Goal: Task Accomplishment & Management: Use online tool/utility

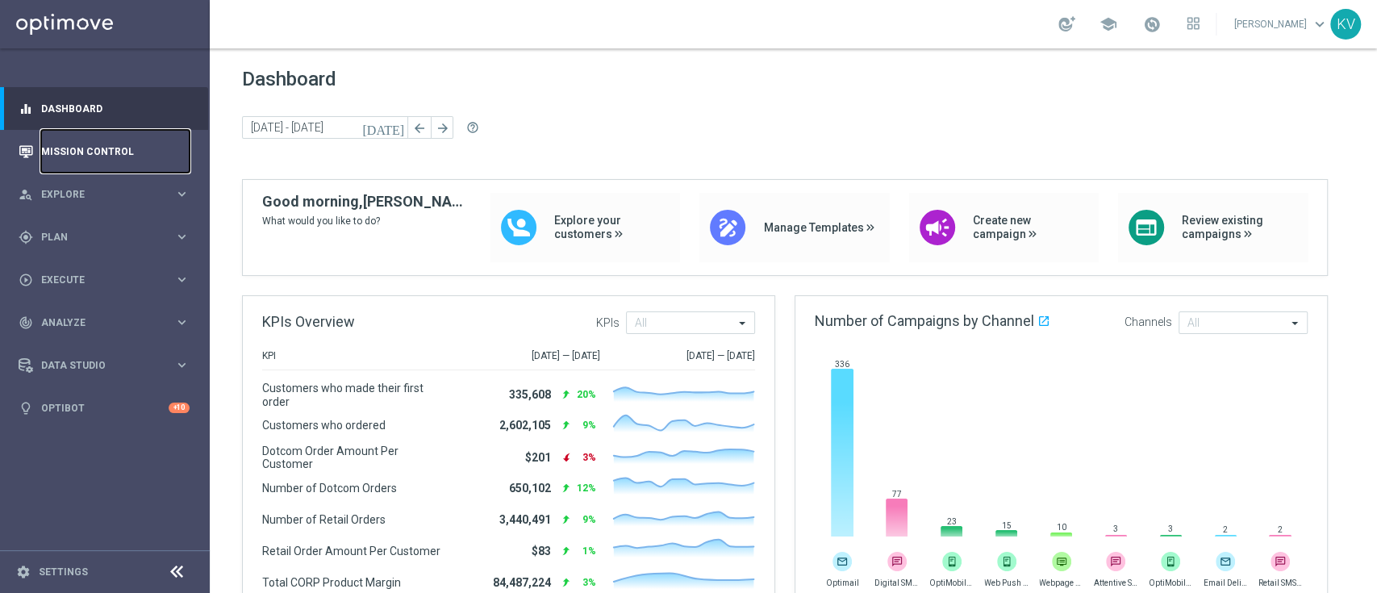
click at [138, 139] on link "Mission Control" at bounding box center [115, 151] width 148 height 43
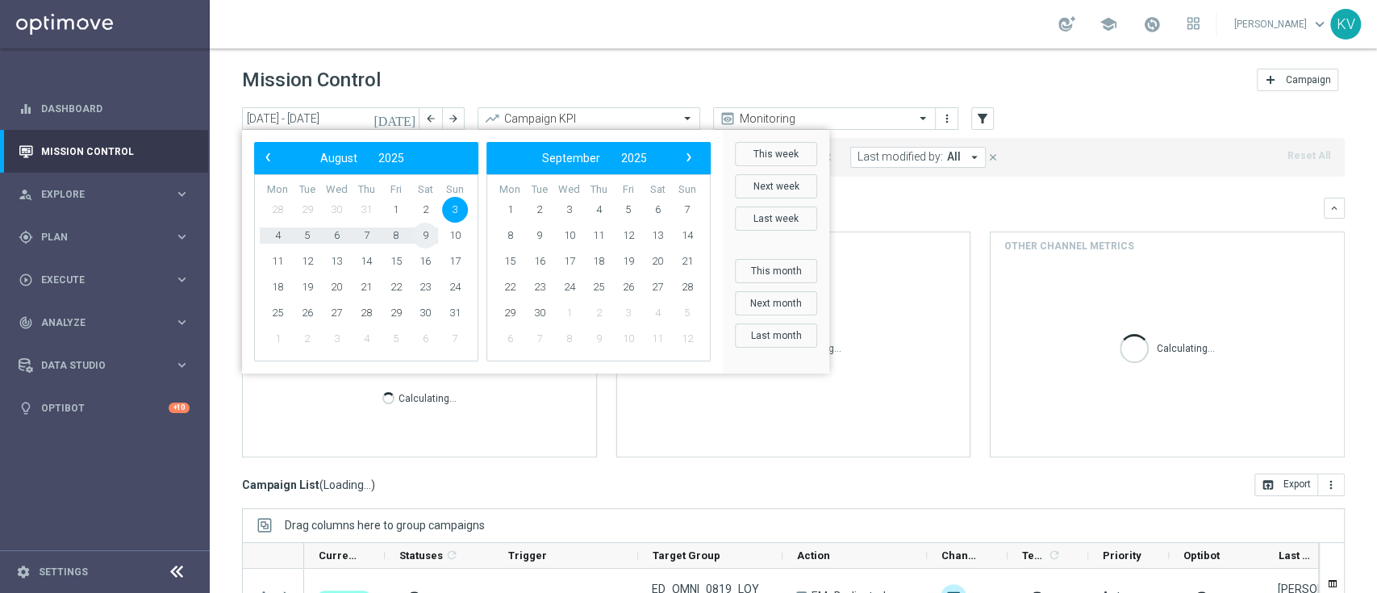
click at [426, 236] on div "Direct Response VS Increase In Total Mid Shipment Dotcom Transaction Amount Cal…" at bounding box center [419, 271] width 353 height 79
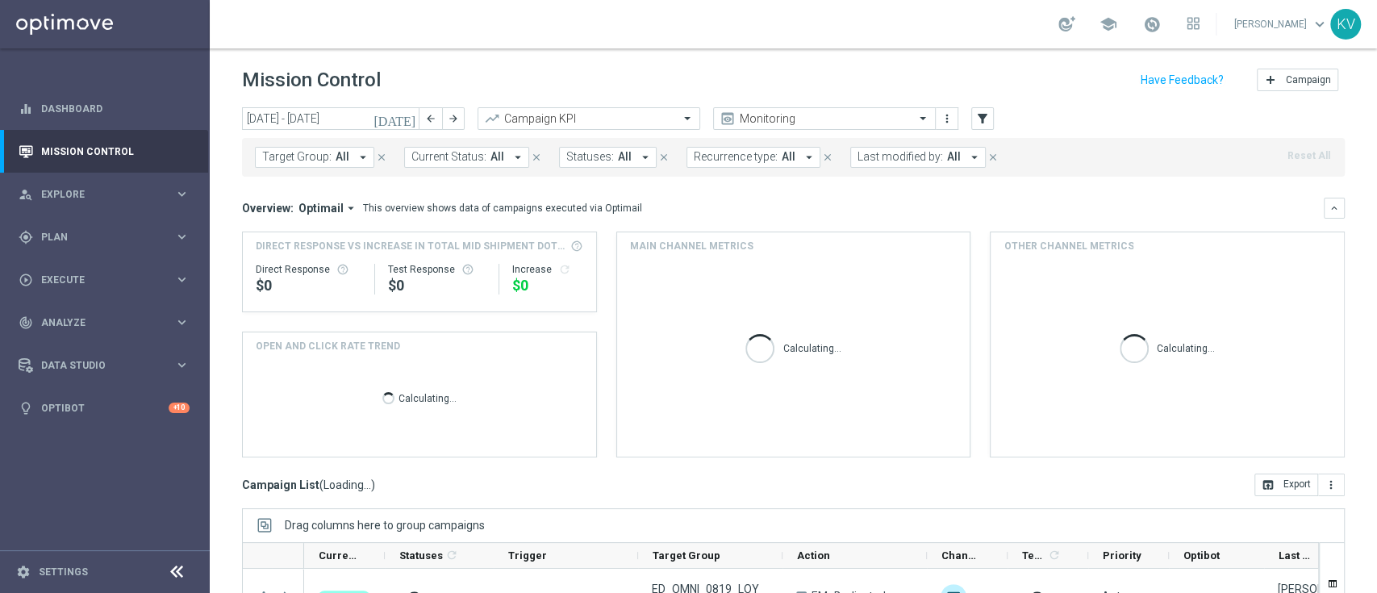
click at [426, 236] on div "Direct Response VS Increase In Total Mid Shipment Dotcom Transaction Amount Dir…" at bounding box center [419, 271] width 353 height 79
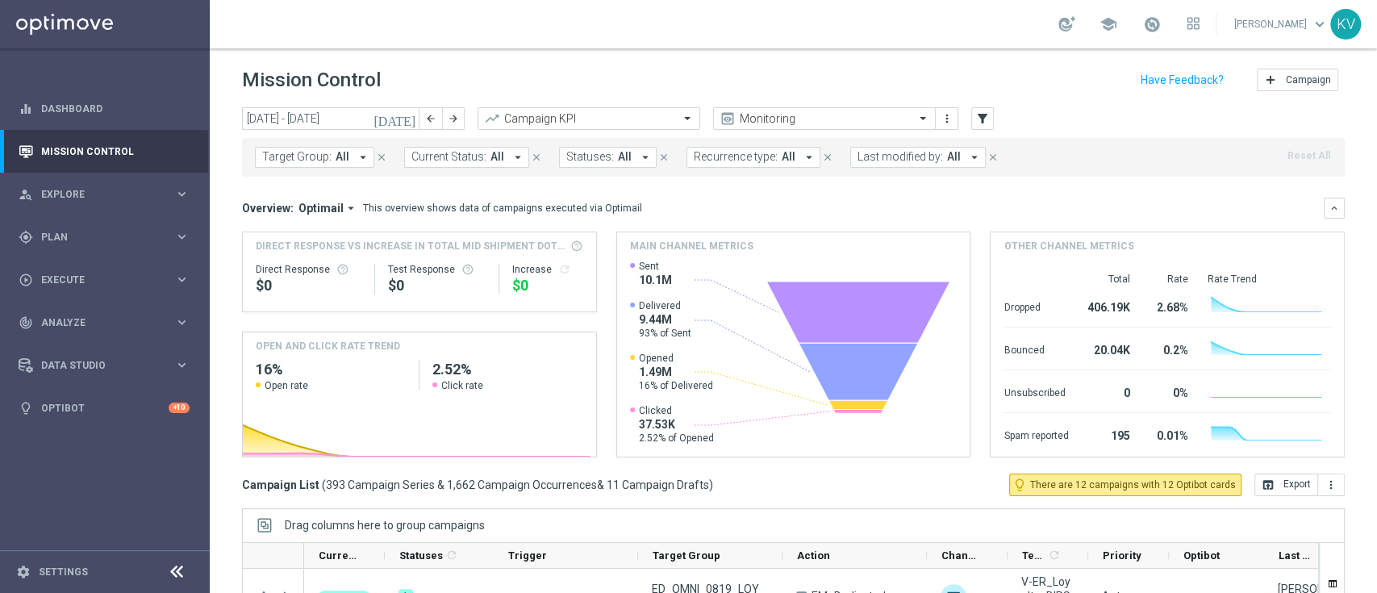
click at [342, 158] on span "All" at bounding box center [342, 157] width 14 height 14
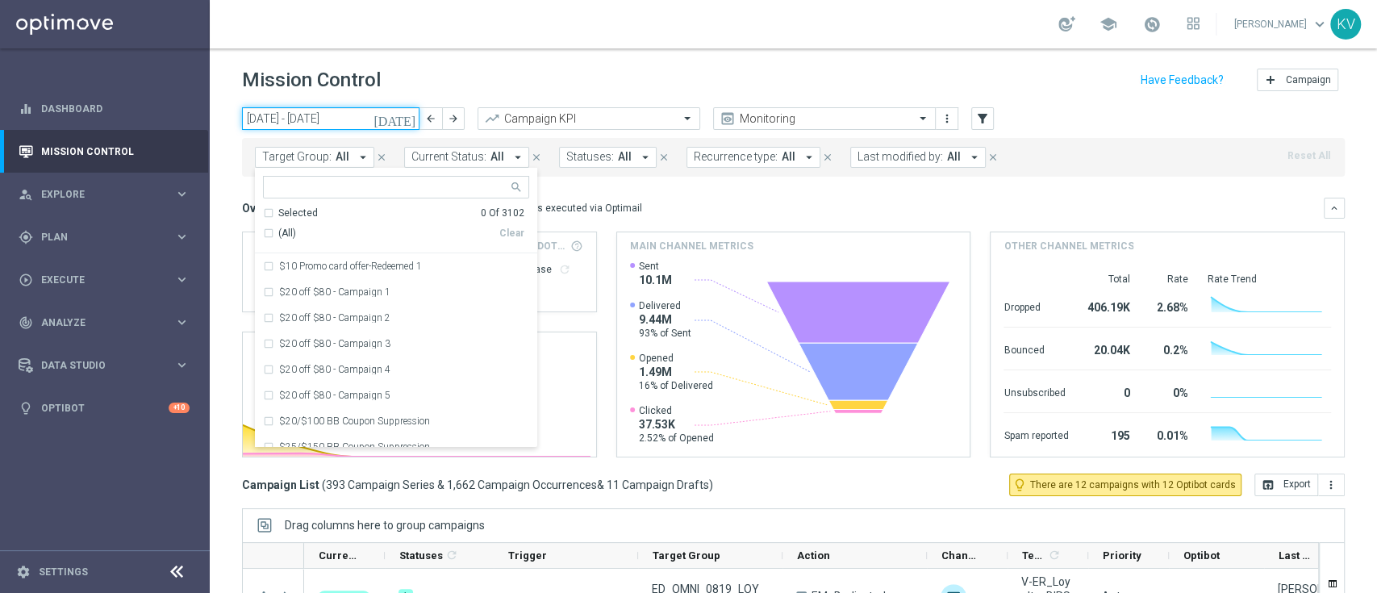
click at [344, 119] on input "[DATE] - [DATE]" at bounding box center [330, 118] width 177 height 23
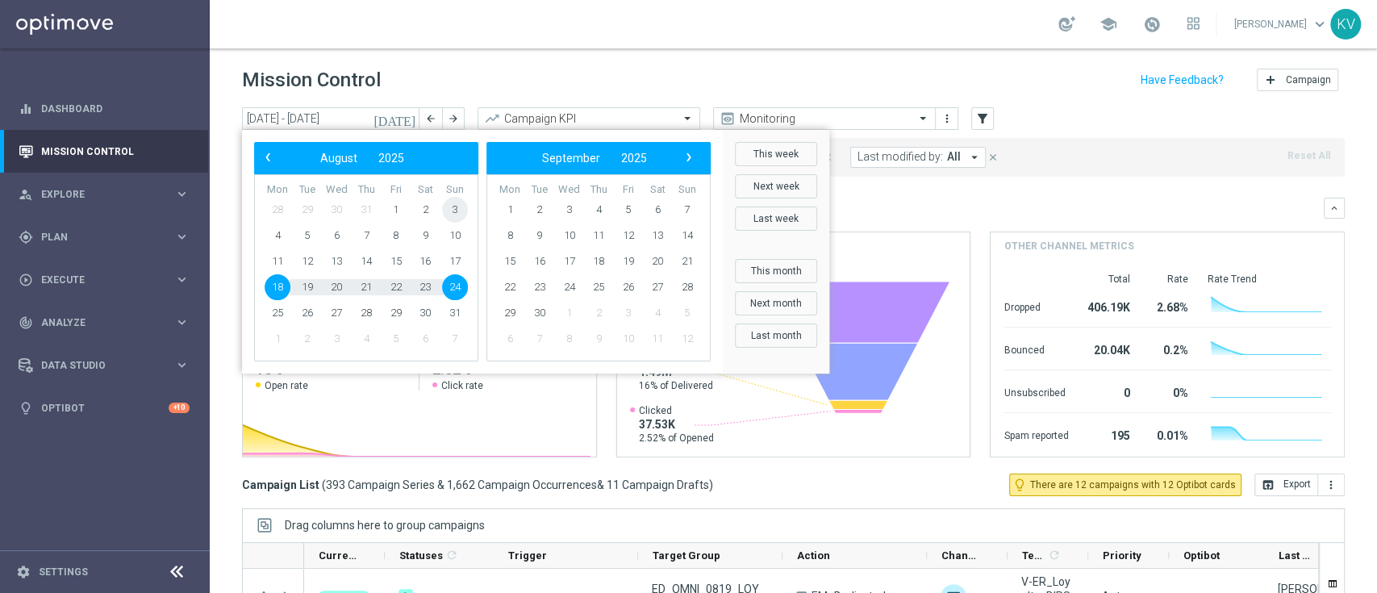
click at [451, 215] on span "3" at bounding box center [455, 210] width 26 height 26
click at [427, 244] on span "9" at bounding box center [425, 236] width 26 height 26
type input "[DATE] - [DATE]"
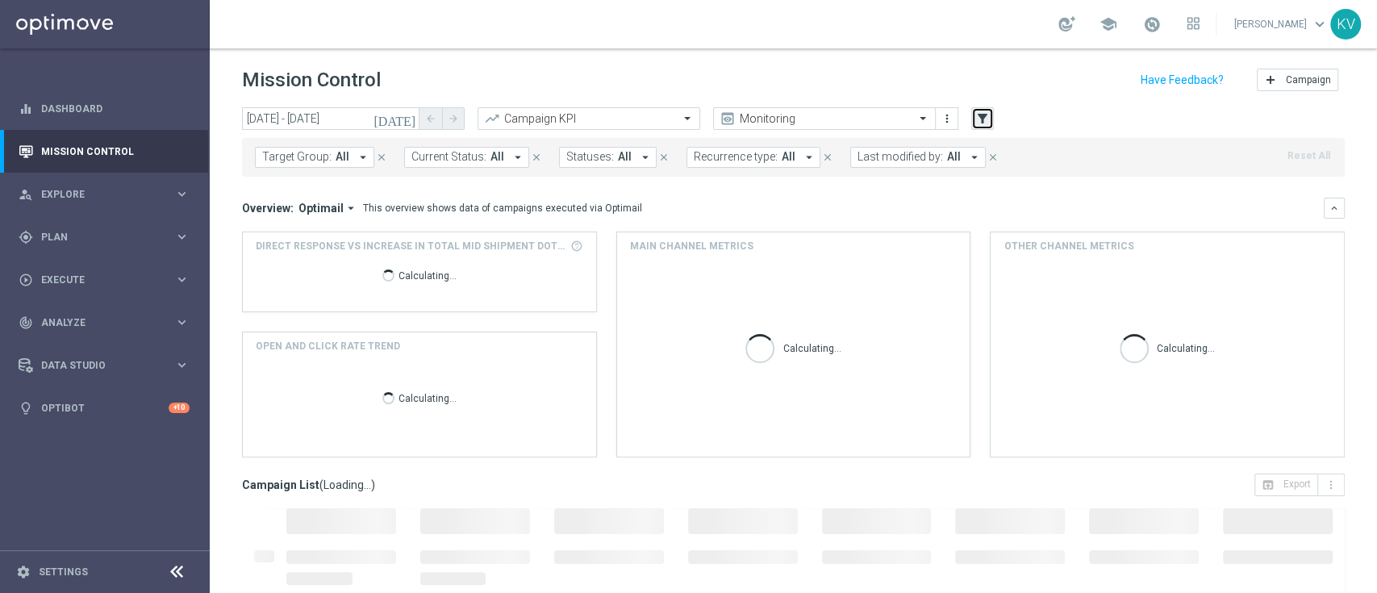
click at [977, 119] on icon "filter_alt" at bounding box center [982, 118] width 15 height 15
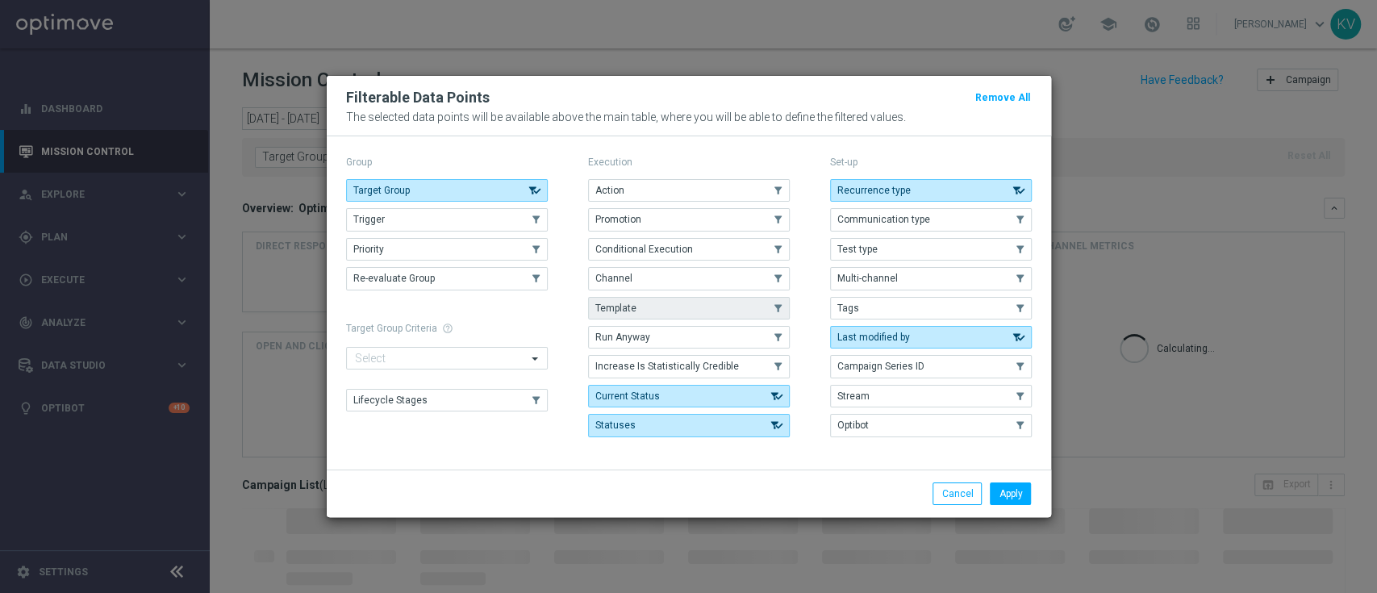
click at [703, 306] on button "Template" at bounding box center [689, 308] width 202 height 23
click at [997, 488] on button "Apply" at bounding box center [1009, 493] width 41 height 23
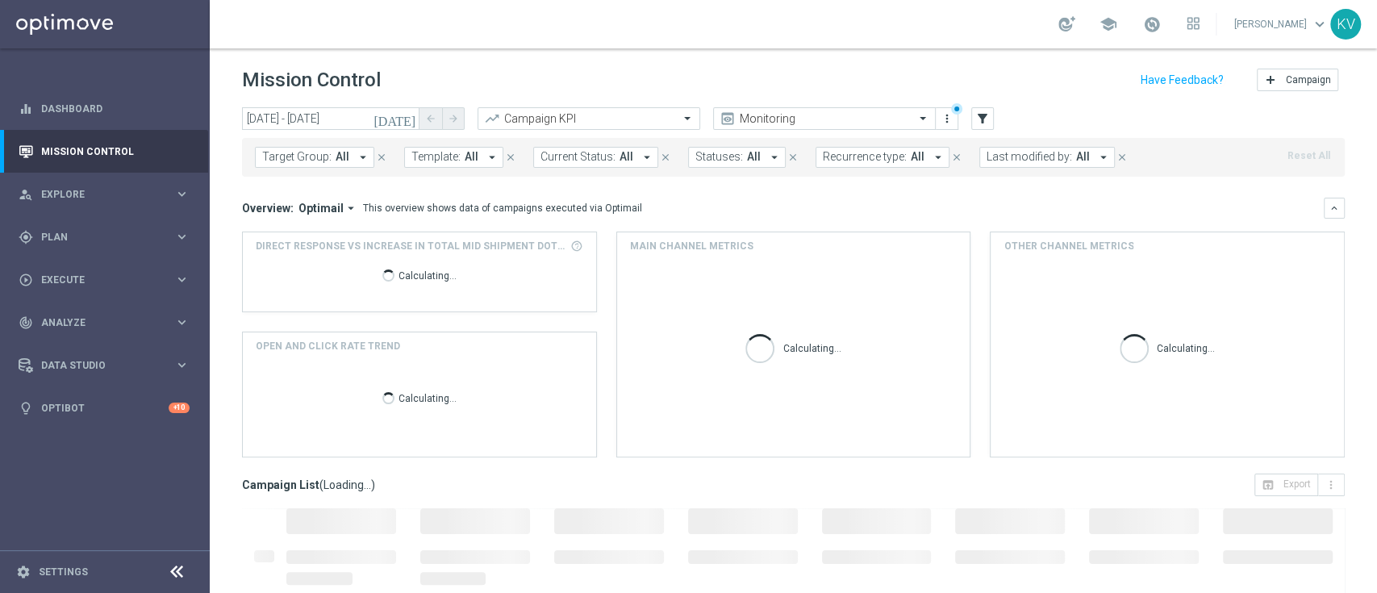
click at [464, 156] on span "All" at bounding box center [471, 157] width 14 height 14
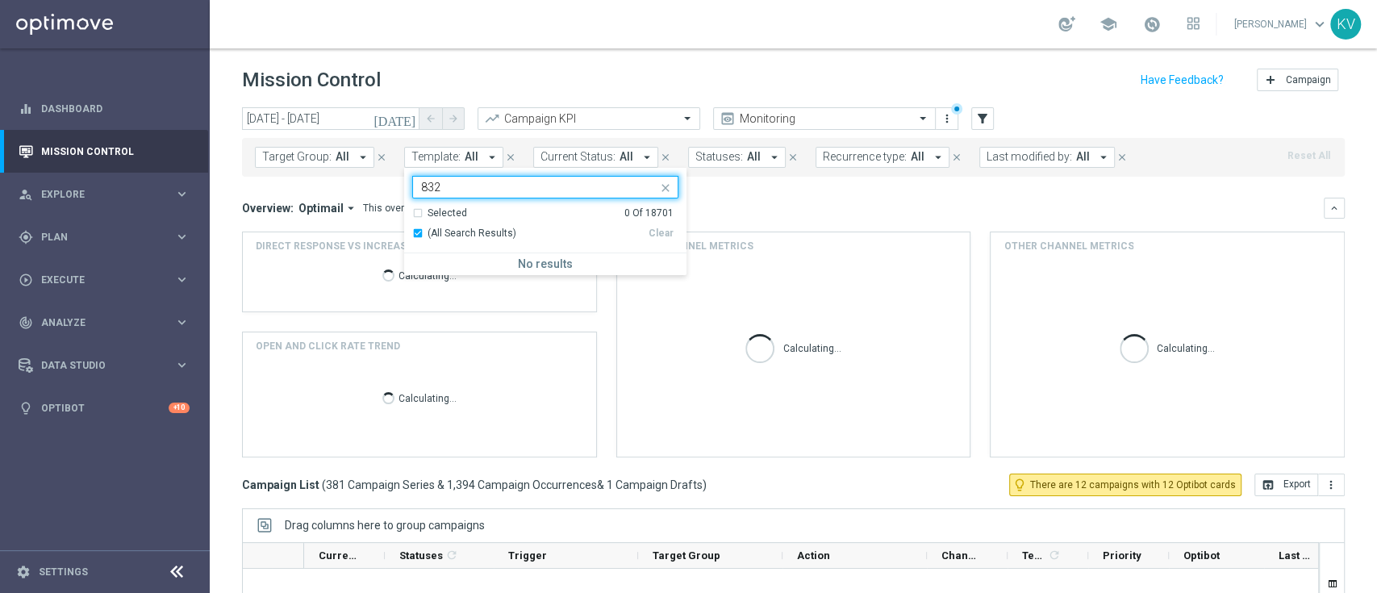
type input "8325"
click at [469, 177] on div "8325" at bounding box center [535, 187] width 244 height 20
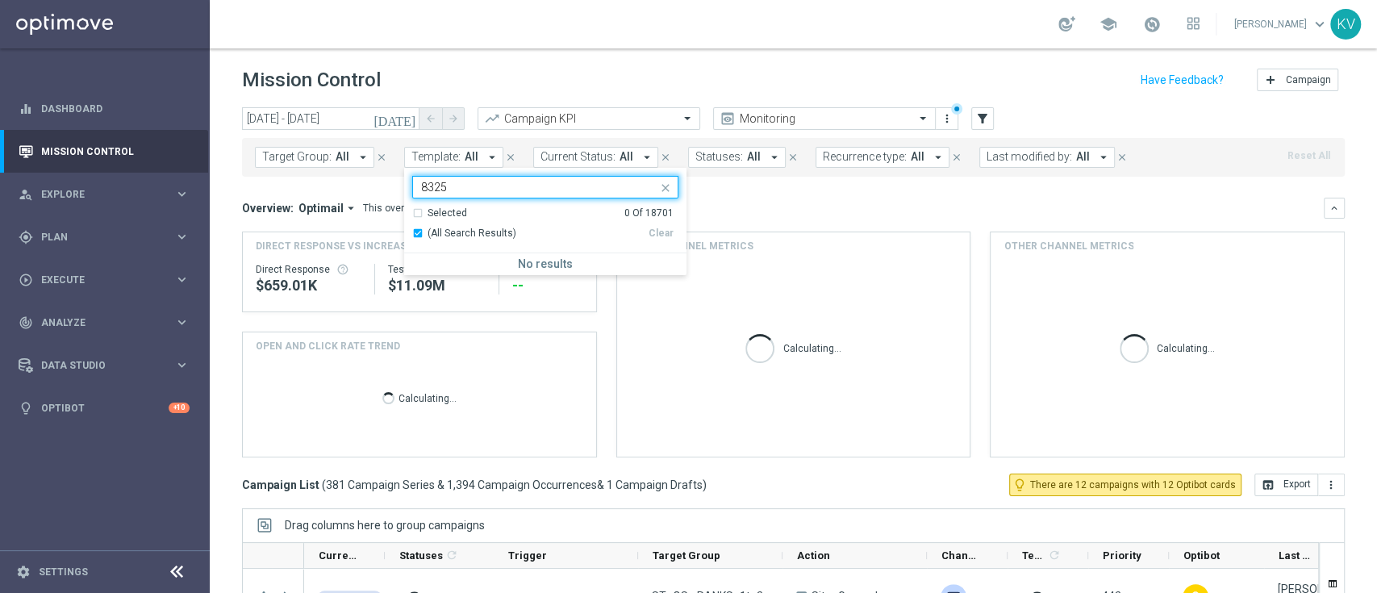
click at [443, 194] on input "8325" at bounding box center [539, 188] width 236 height 14
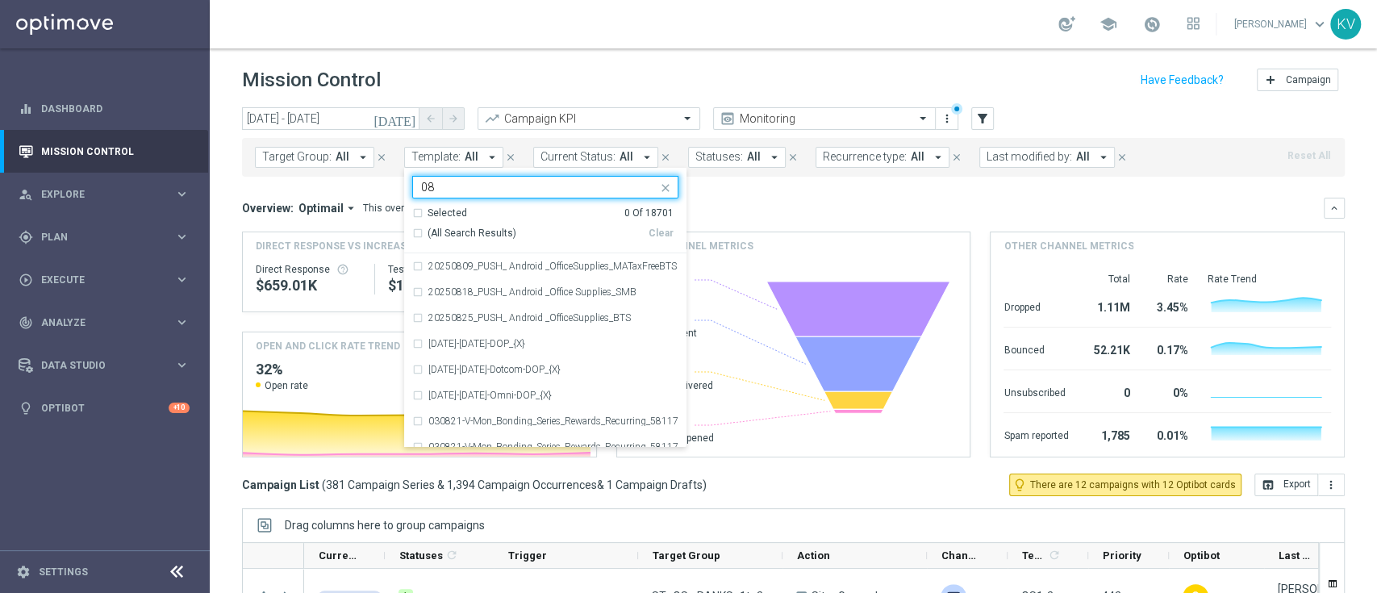
type input "0"
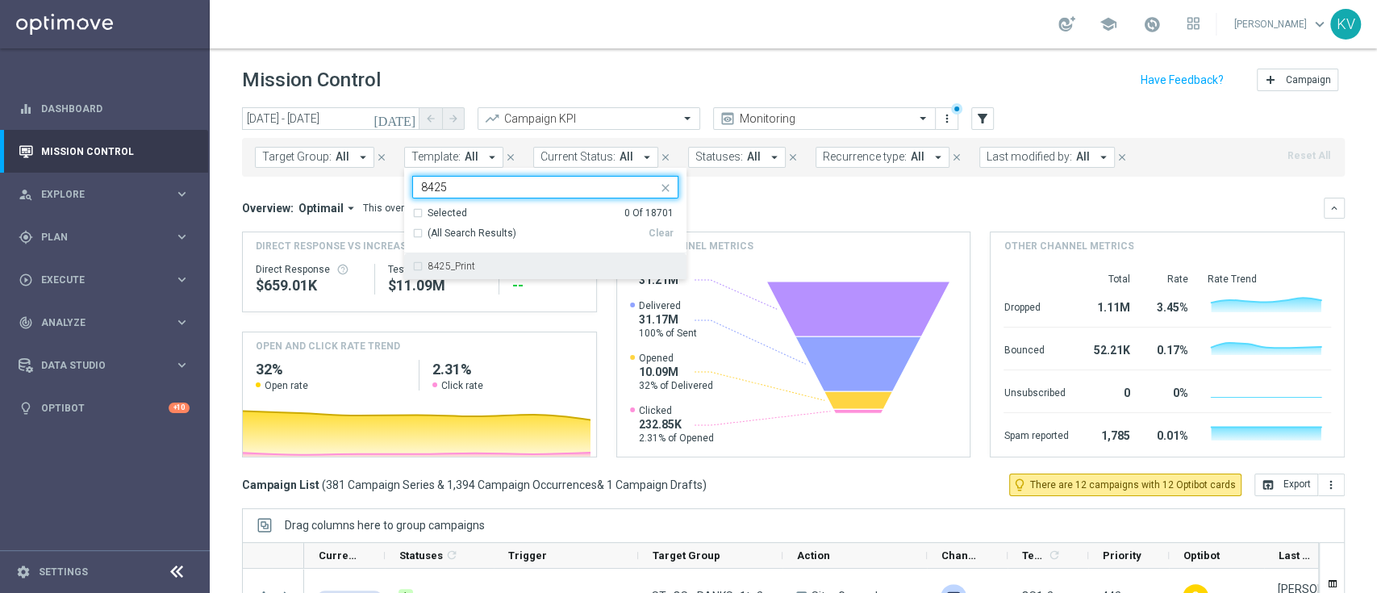
click at [523, 257] on div "8425_Print" at bounding box center [545, 266] width 266 height 26
type input "8425"
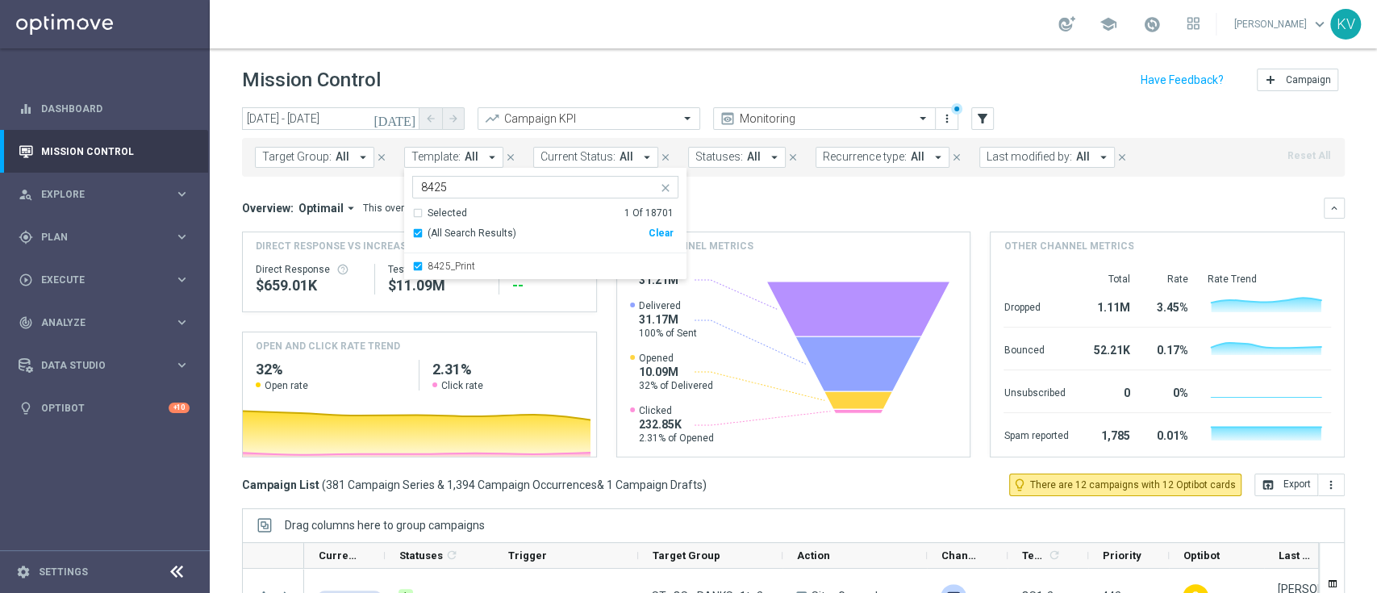
click at [806, 206] on div "Overview: Optimail arrow_drop_down This overview shows data of campaigns execut…" at bounding box center [782, 208] width 1081 height 15
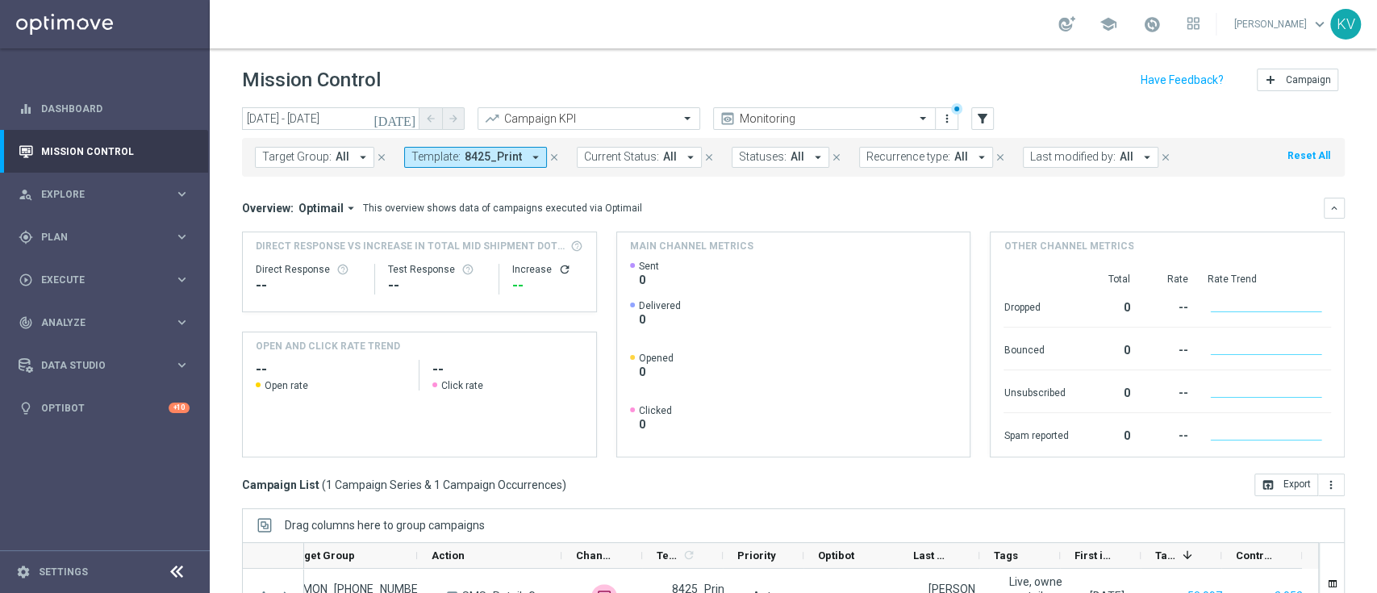
click at [498, 163] on span "8425_Print" at bounding box center [492, 157] width 57 height 14
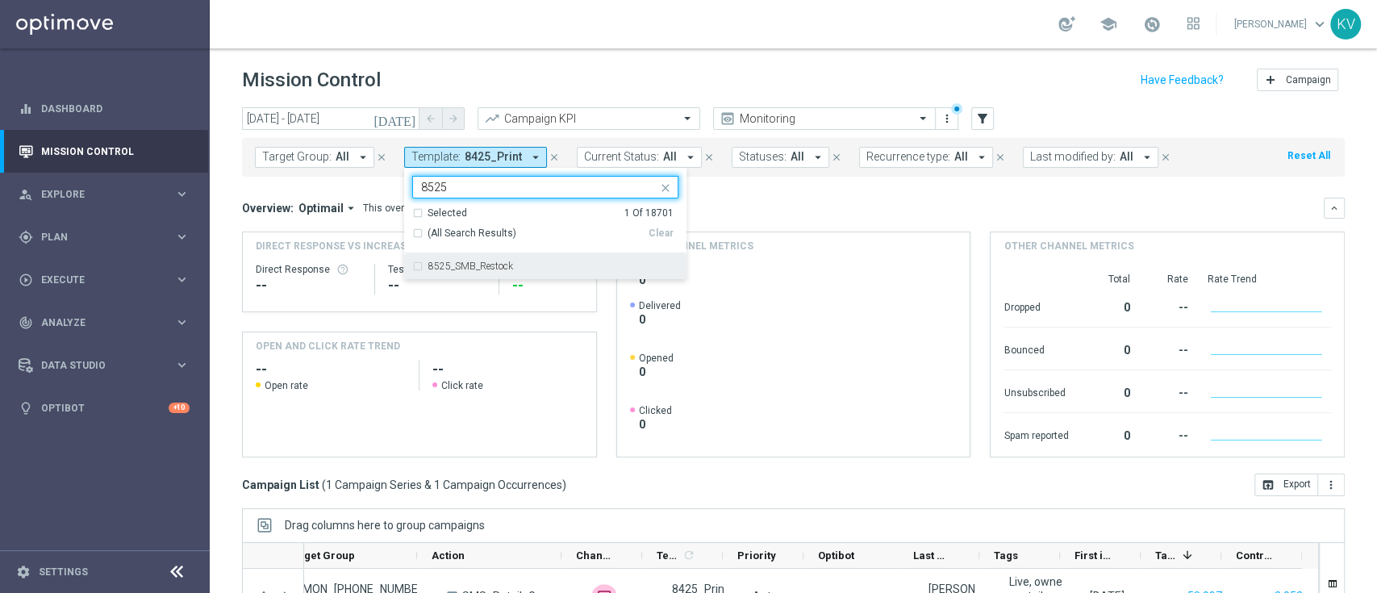
click at [526, 267] on div "8525_SMB_Restock" at bounding box center [553, 266] width 250 height 10
type input "8525"
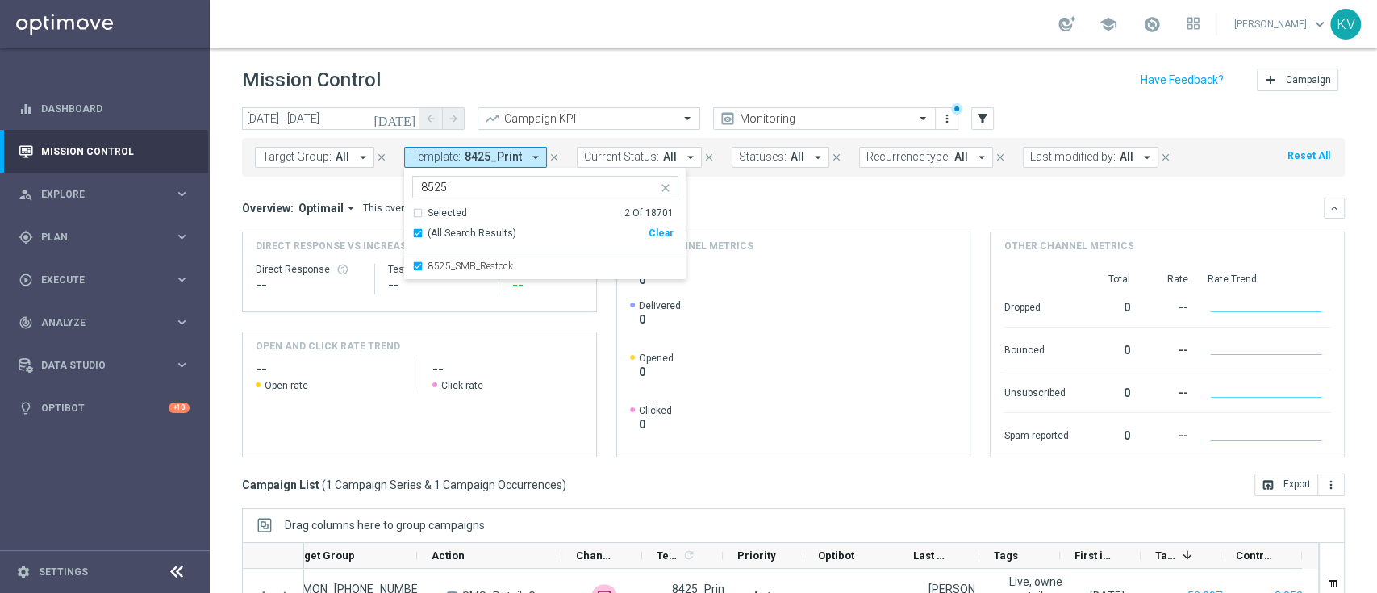
click at [802, 231] on funnel-widget "Main channel metrics Created with Highcharts 9.3.3 [DOMAIN_NAME] Sent 0 Deliver…" at bounding box center [793, 344] width 355 height 226
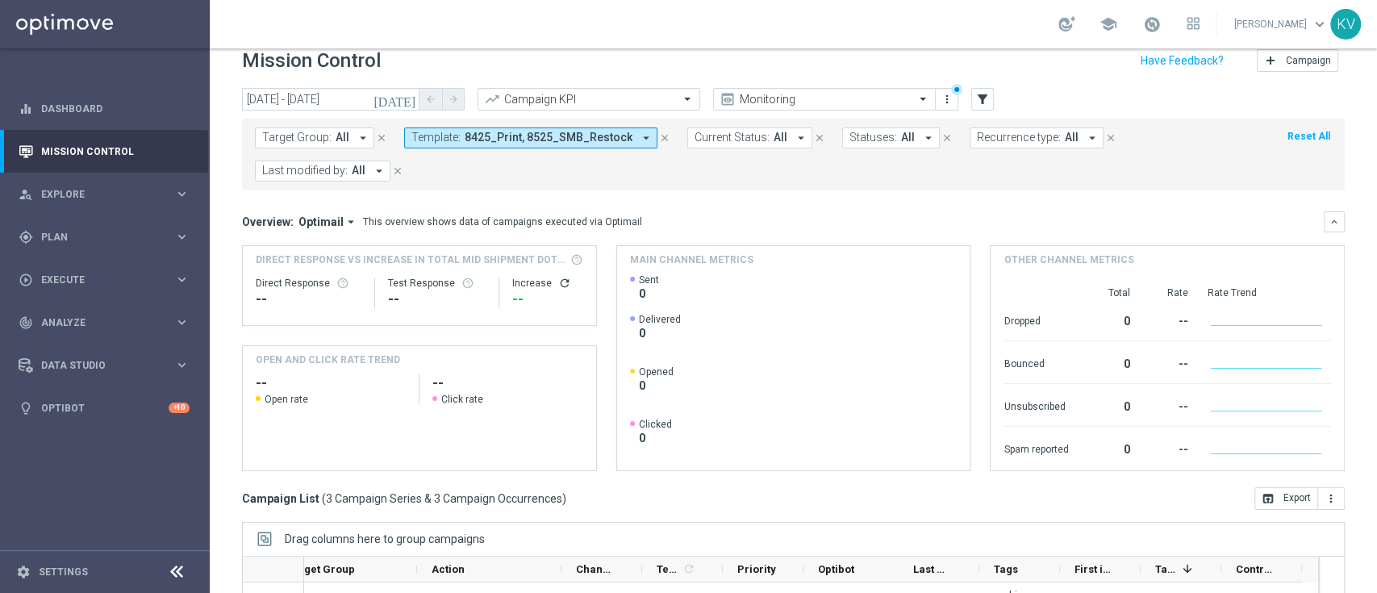
click at [481, 140] on span "8425_Print, 8525_SMB_Restock" at bounding box center [548, 138] width 168 height 14
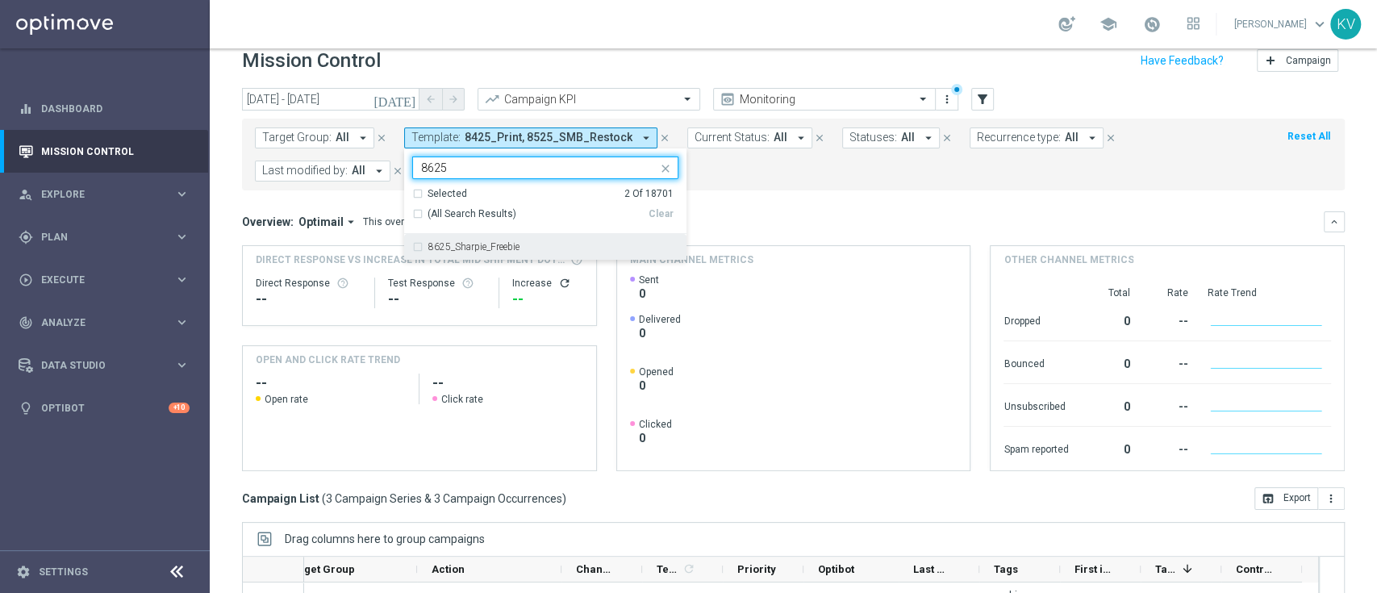
click at [490, 244] on label "8625_Sharpie_Freebie" at bounding box center [473, 247] width 91 height 10
type input "8625"
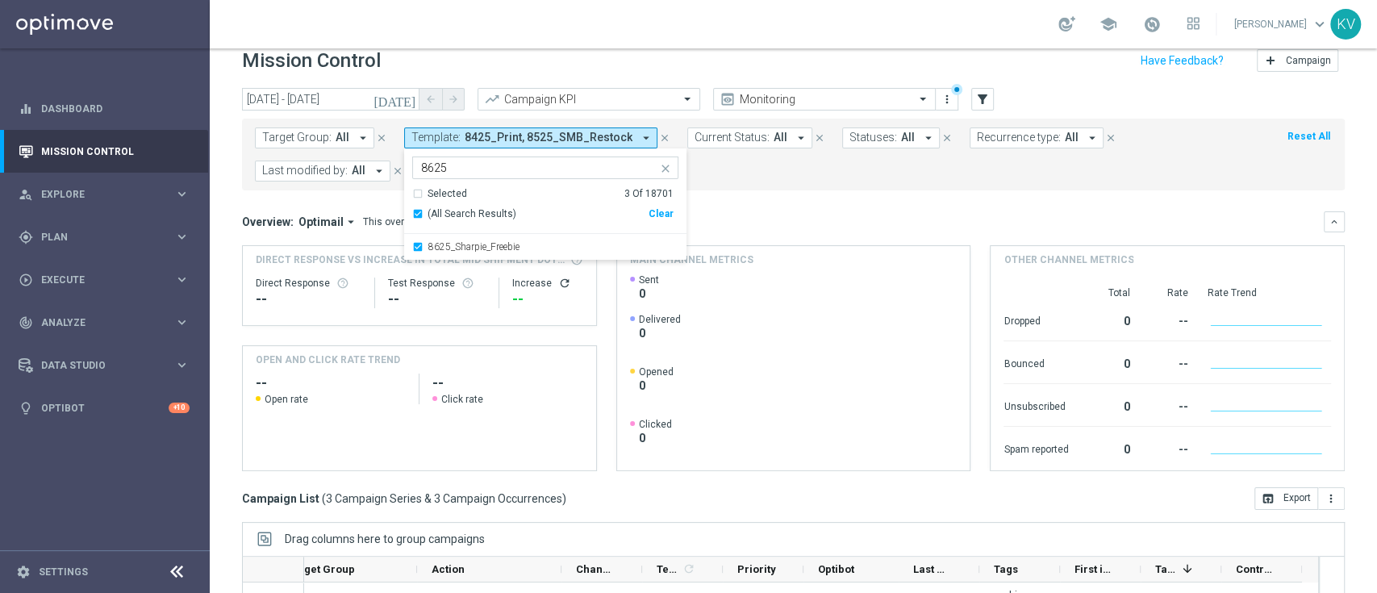
click at [719, 211] on div "Overview: Optimail arrow_drop_down This overview shows data of campaigns execut…" at bounding box center [793, 221] width 1102 height 21
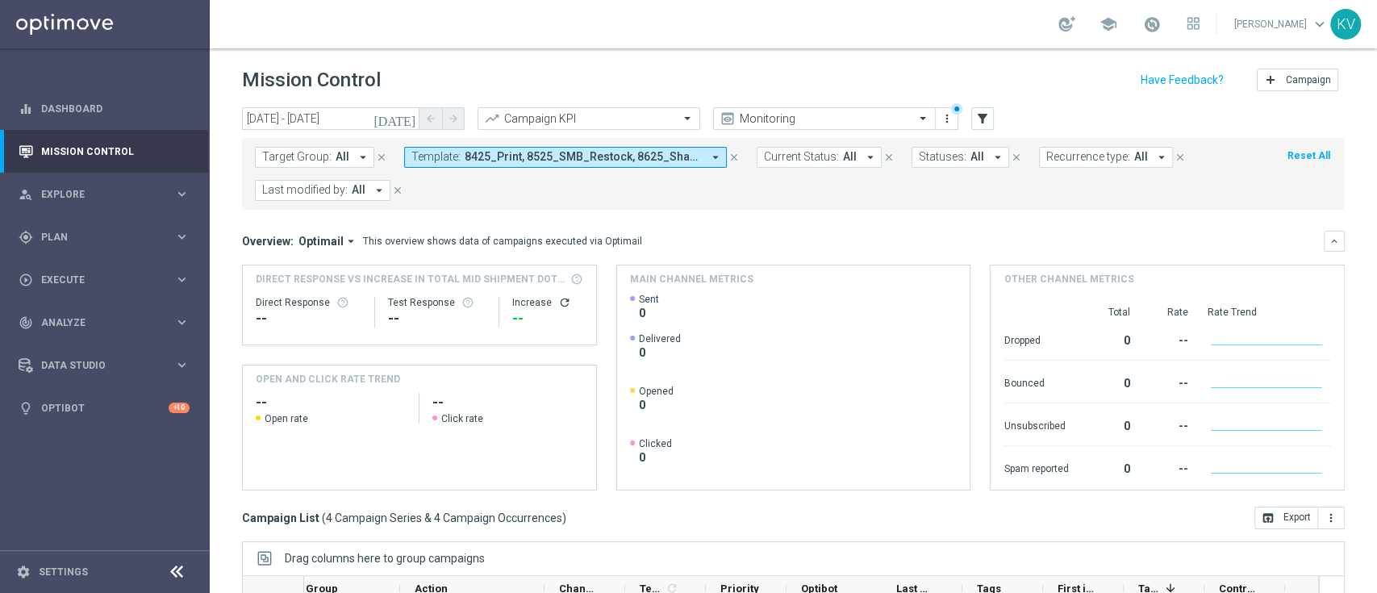
click at [444, 153] on span "Template:" at bounding box center [435, 157] width 49 height 14
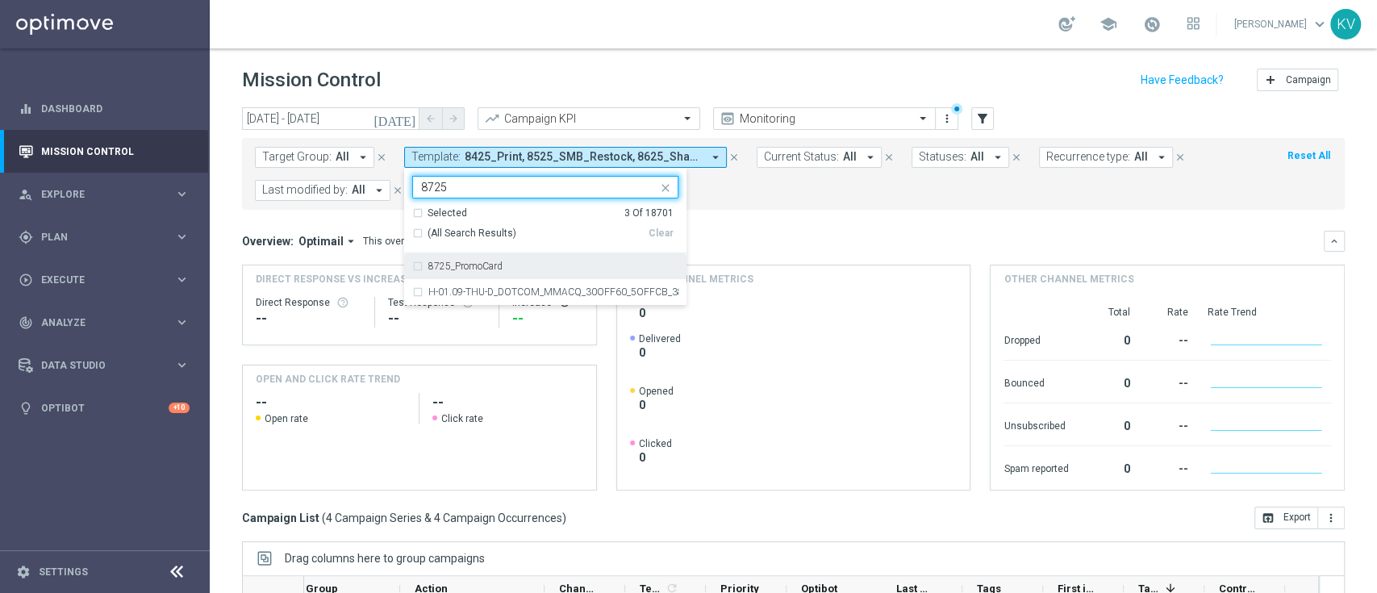
click at [412, 265] on div "8725_PromoCard" at bounding box center [545, 266] width 266 height 26
type input "8725"
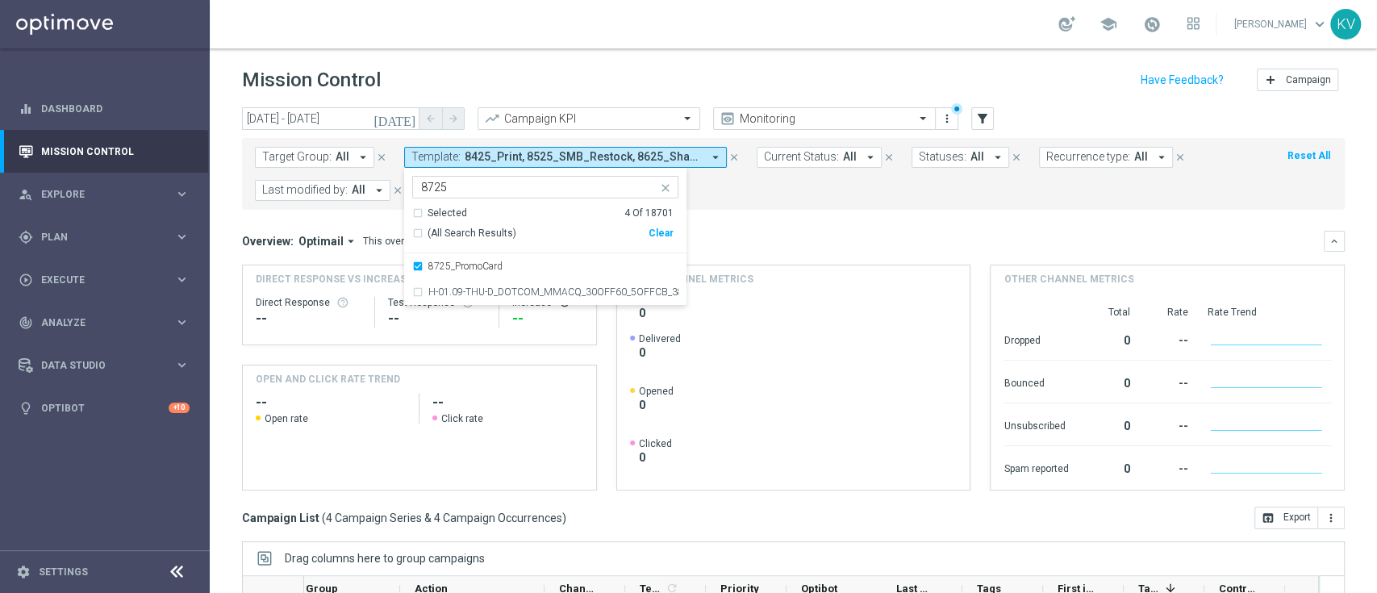
click at [819, 223] on mini-dashboard "Overview: Optimail arrow_drop_down This overview shows data of campaigns execut…" at bounding box center [793, 358] width 1102 height 297
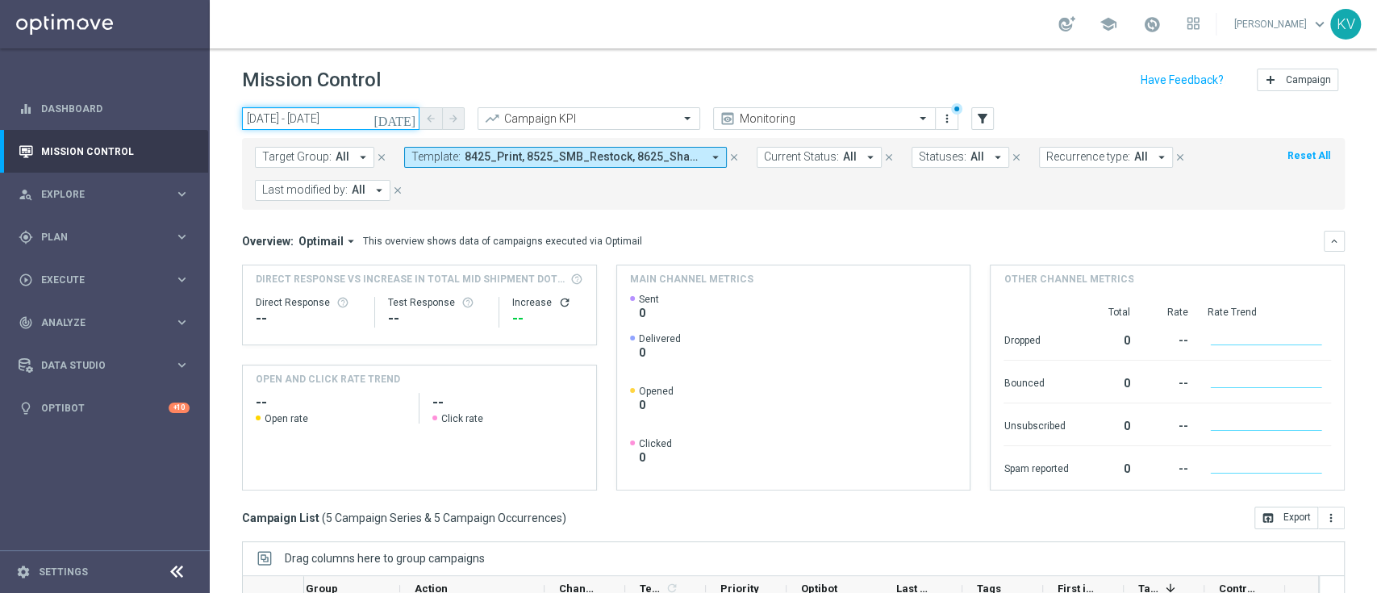
click at [363, 119] on input "[DATE] - [DATE]" at bounding box center [330, 118] width 177 height 23
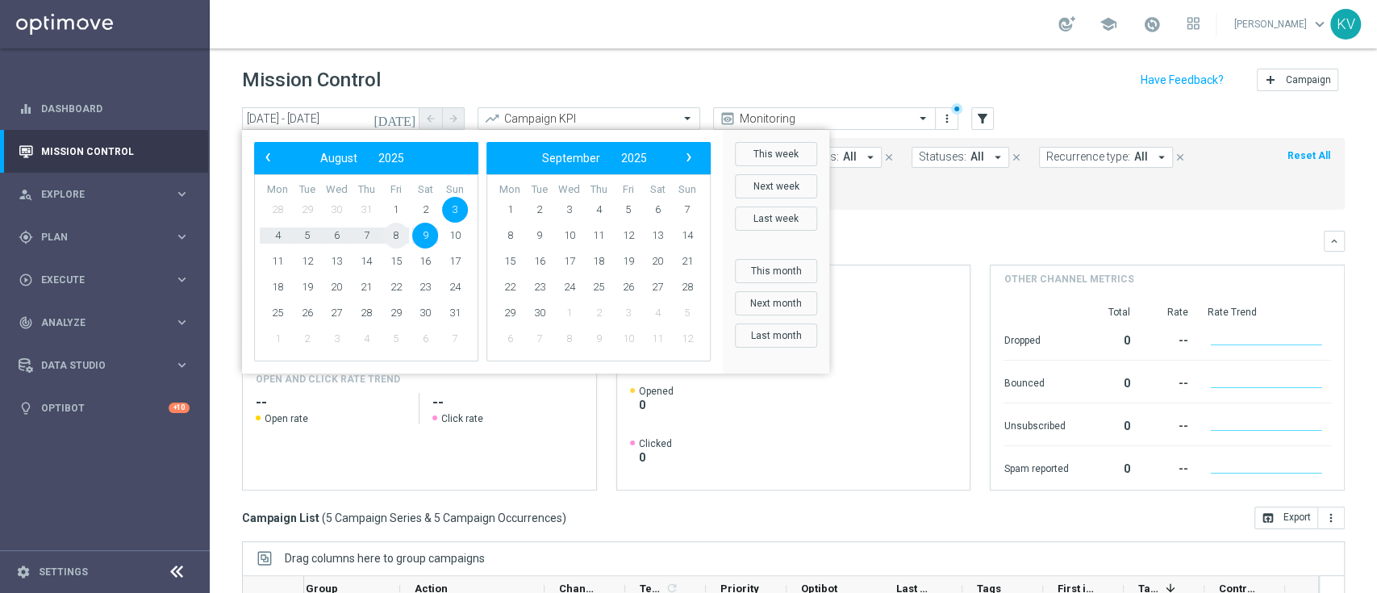
click at [394, 229] on span "8" at bounding box center [396, 236] width 26 height 26
type input "[DATE] - [DATE]"
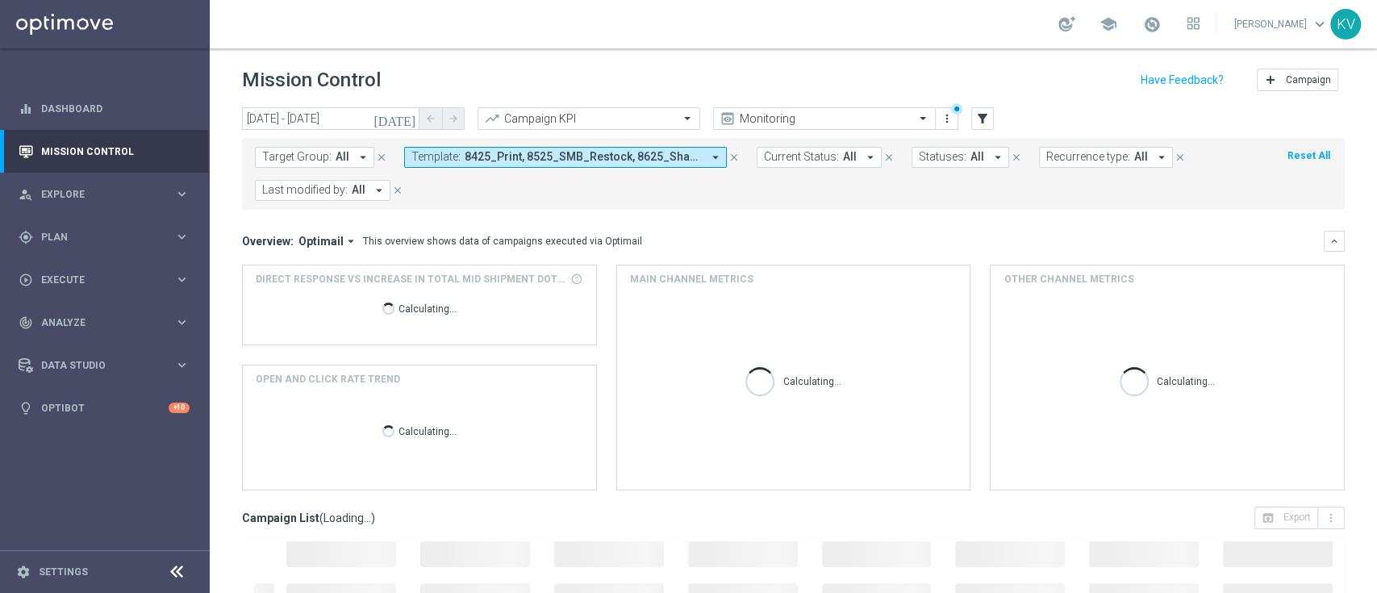
click at [489, 156] on span "8425_Print, 8525_SMB_Restock, 8625_Sharpie_Freebie, 8725_PromoCard" at bounding box center [582, 157] width 237 height 14
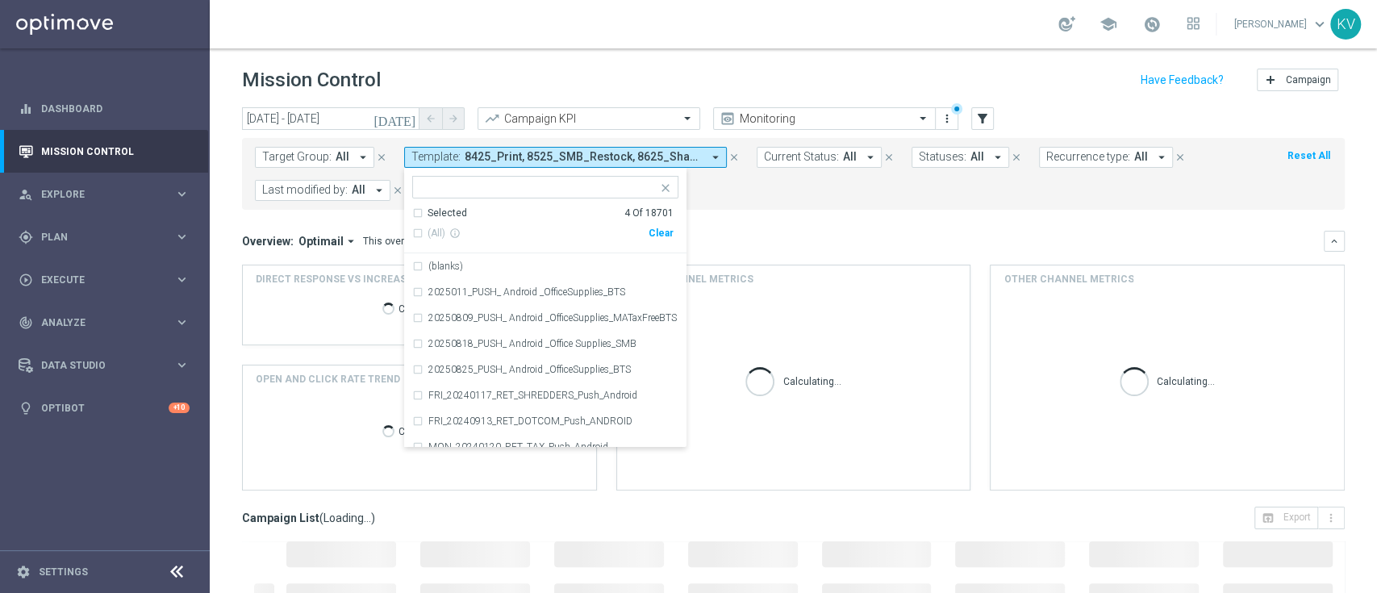
click at [489, 156] on span "8425_Print, 8525_SMB_Restock, 8625_Sharpie_Freebie, 8725_PromoCard" at bounding box center [582, 157] width 237 height 14
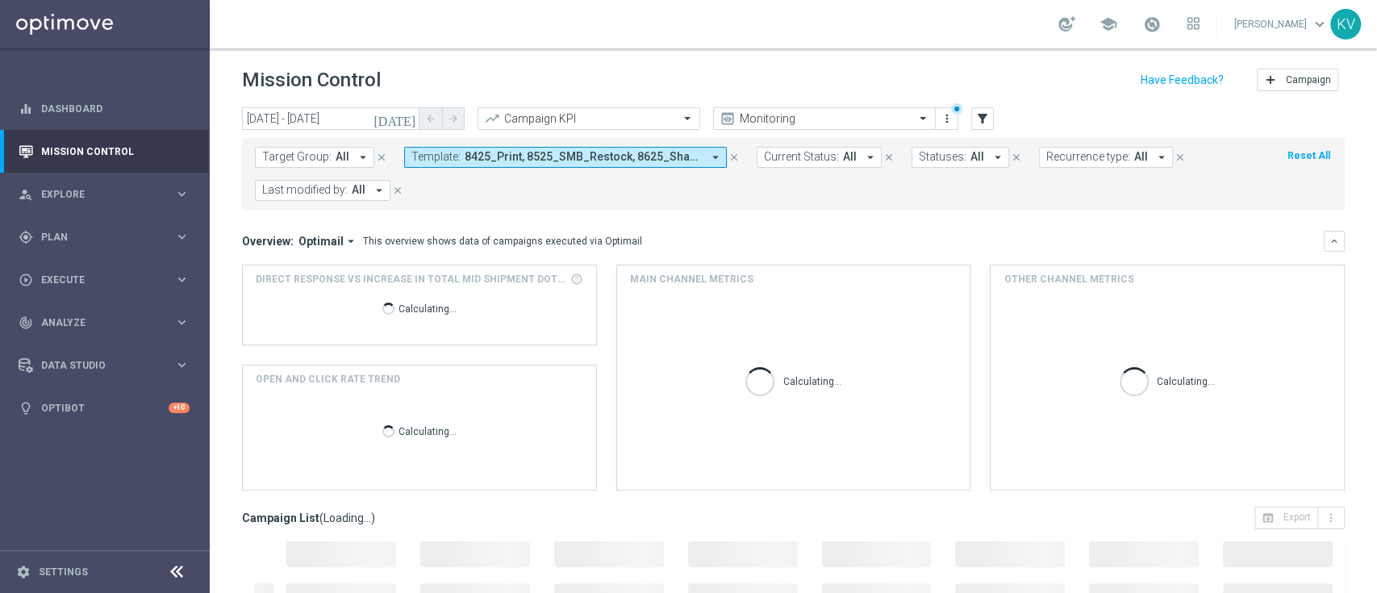
click at [489, 156] on span "8425_Print, 8525_SMB_Restock, 8625_Sharpie_Freebie, 8725_PromoCard" at bounding box center [582, 157] width 237 height 14
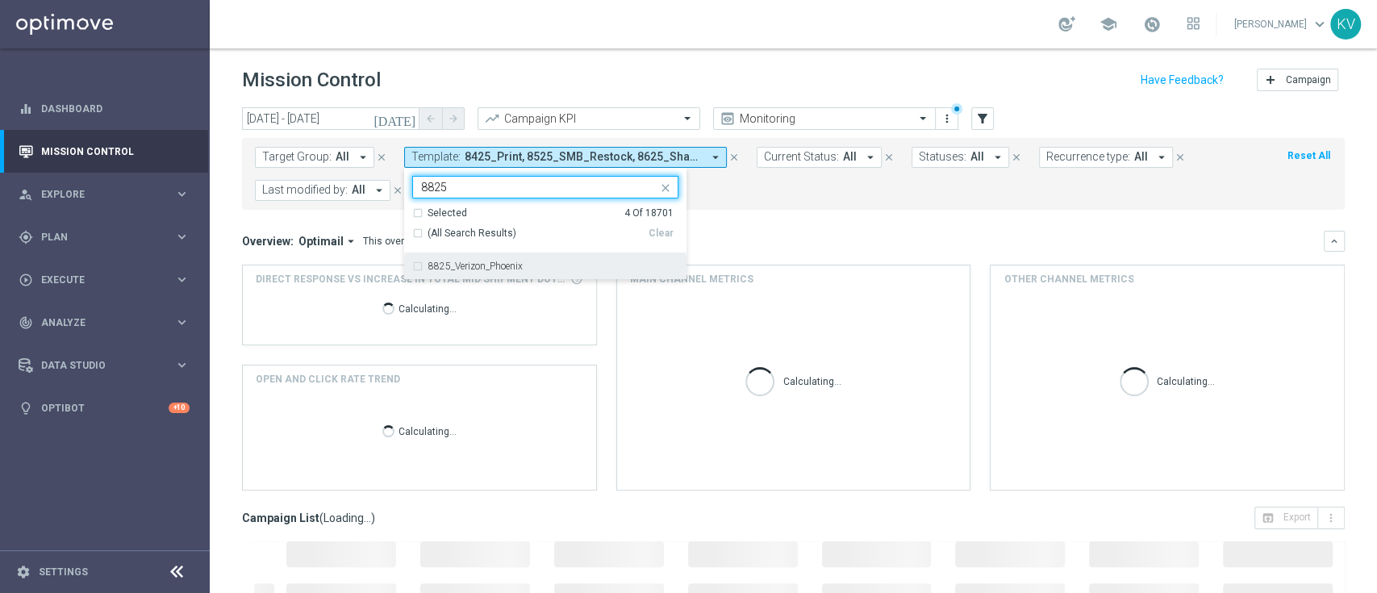
click at [481, 261] on label "8825_Verizon_Phoenix" at bounding box center [475, 266] width 94 height 10
type input "8825"
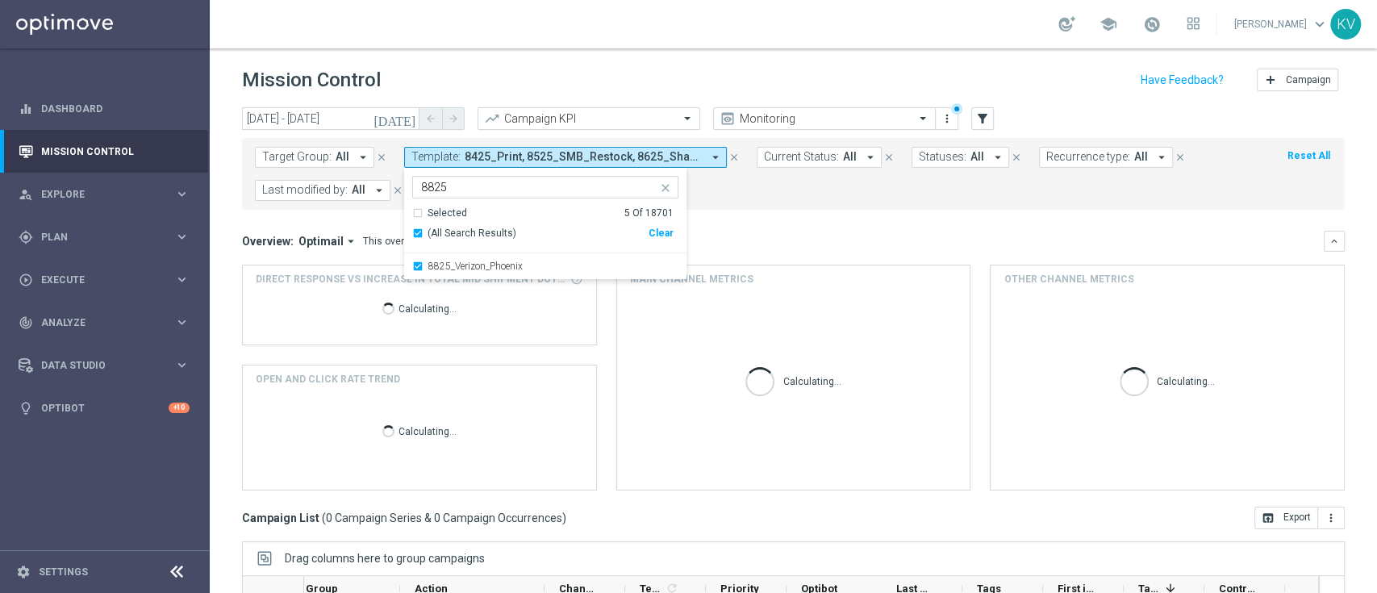
click at [755, 249] on div "Overview: Optimail arrow_drop_down This overview shows data of campaigns execut…" at bounding box center [793, 241] width 1102 height 21
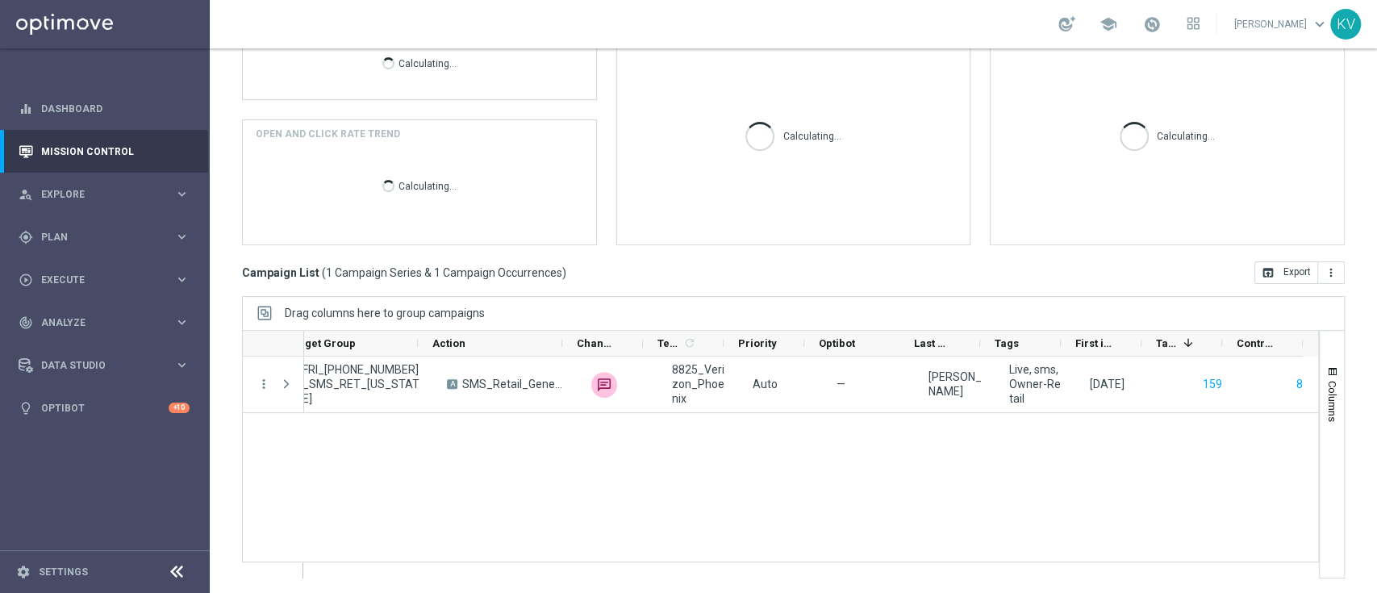
scroll to position [0, 365]
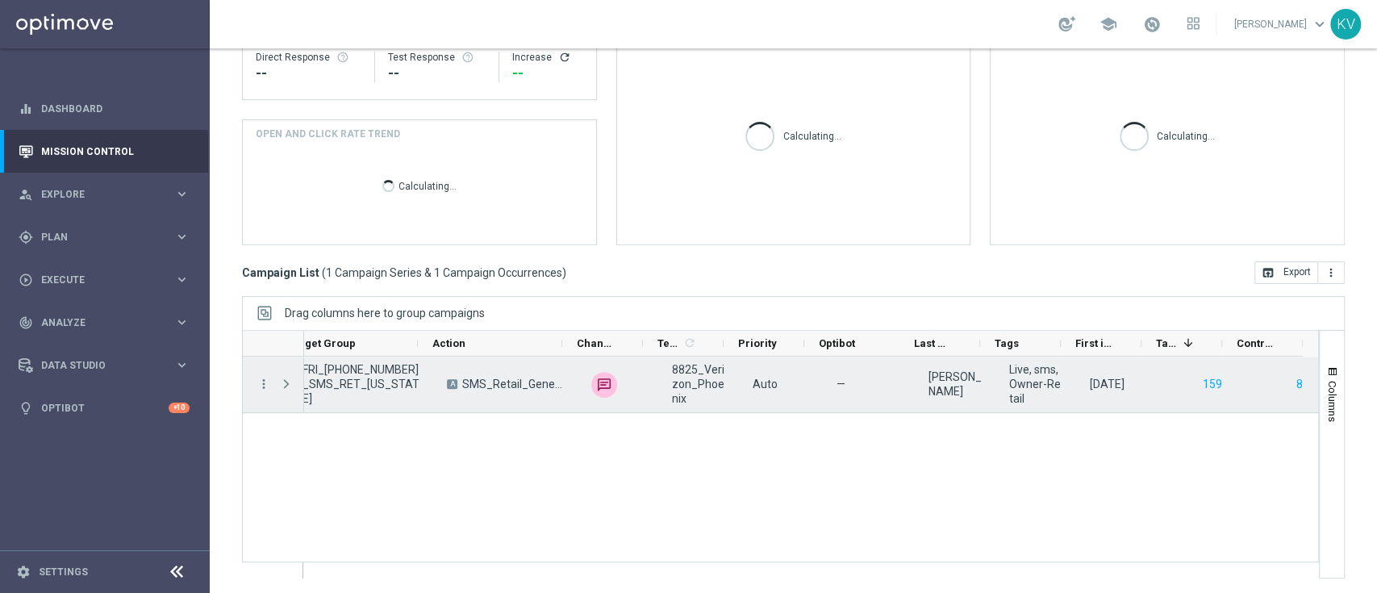
click at [658, 379] on div "8825_Verizon_Phoenix" at bounding box center [698, 384] width 81 height 56
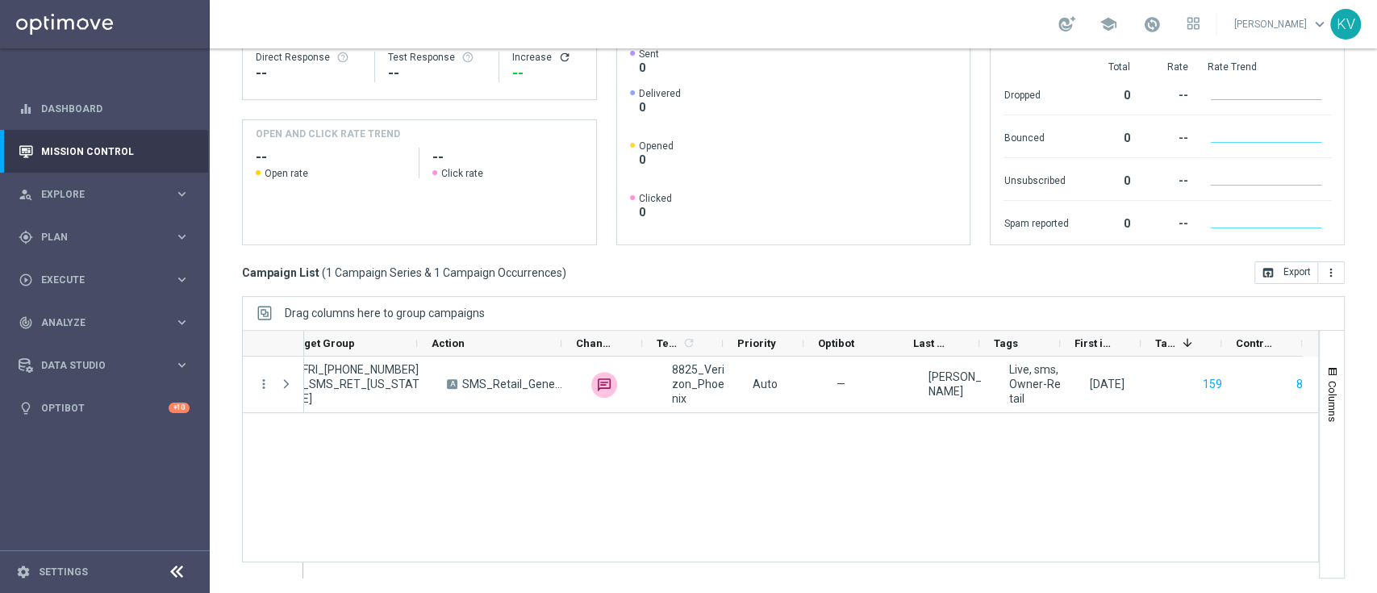
scroll to position [0, 0]
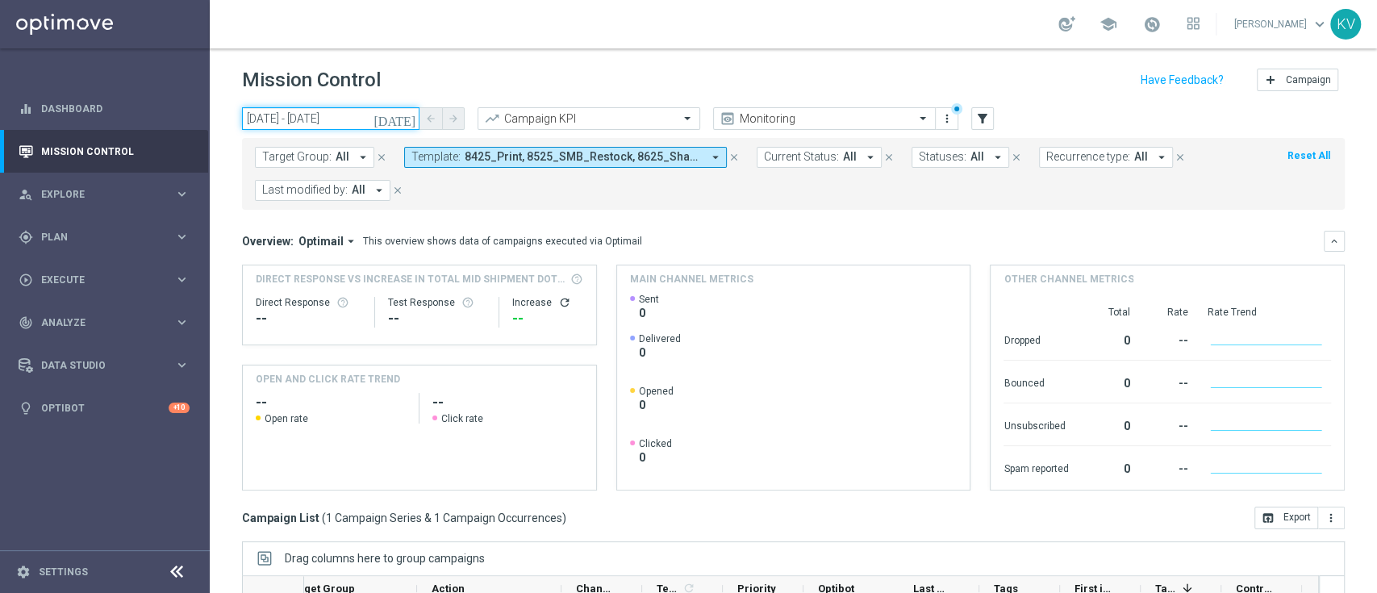
click at [311, 109] on input "[DATE] - [DATE]" at bounding box center [330, 118] width 177 height 23
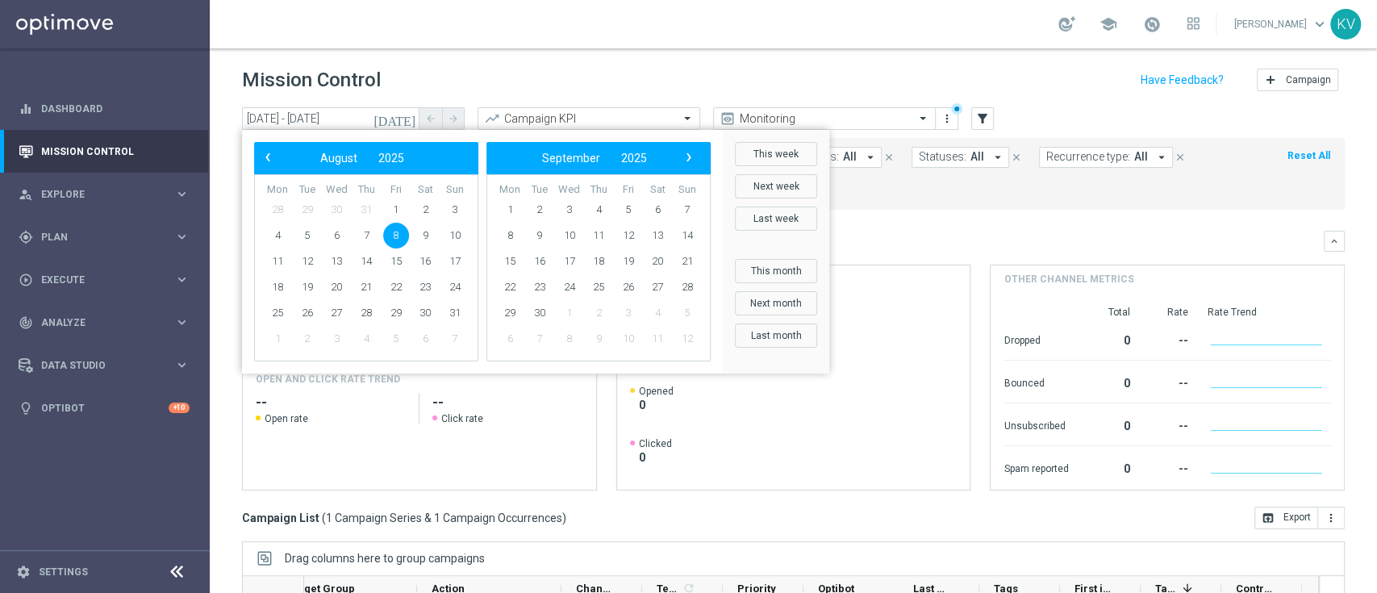
click at [466, 200] on td "3" at bounding box center [454, 210] width 30 height 26
click at [458, 204] on span "3" at bounding box center [455, 210] width 26 height 26
click at [423, 238] on span "9" at bounding box center [425, 236] width 26 height 26
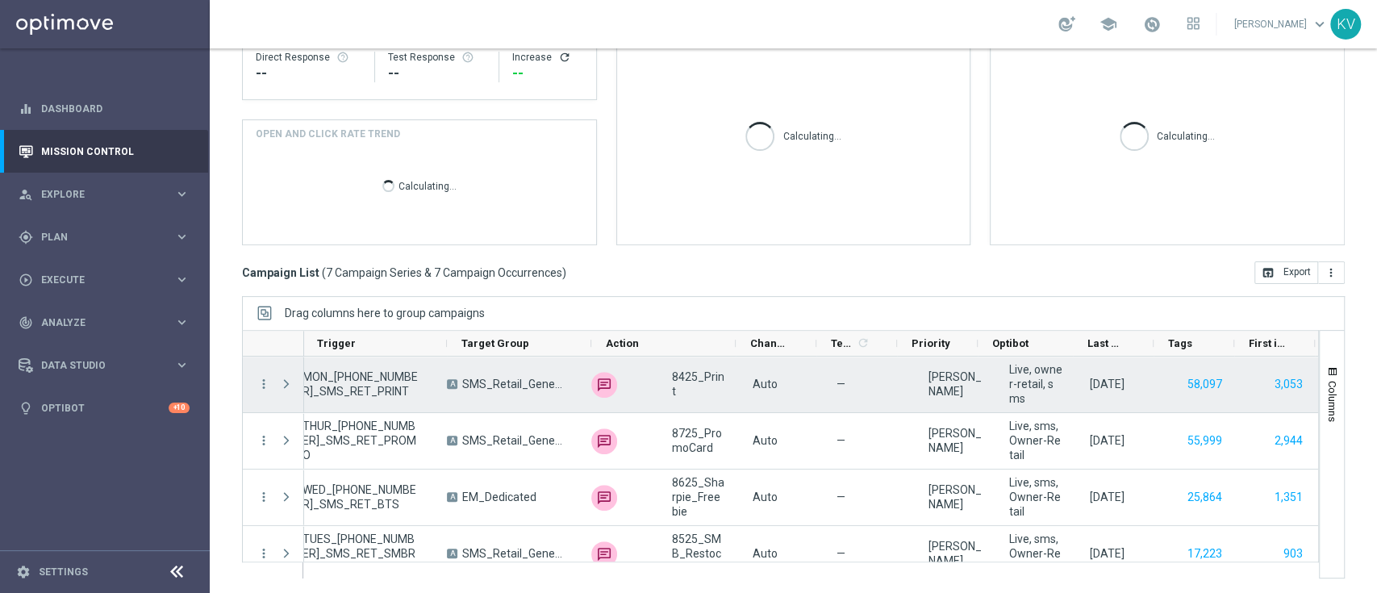
scroll to position [0, 191]
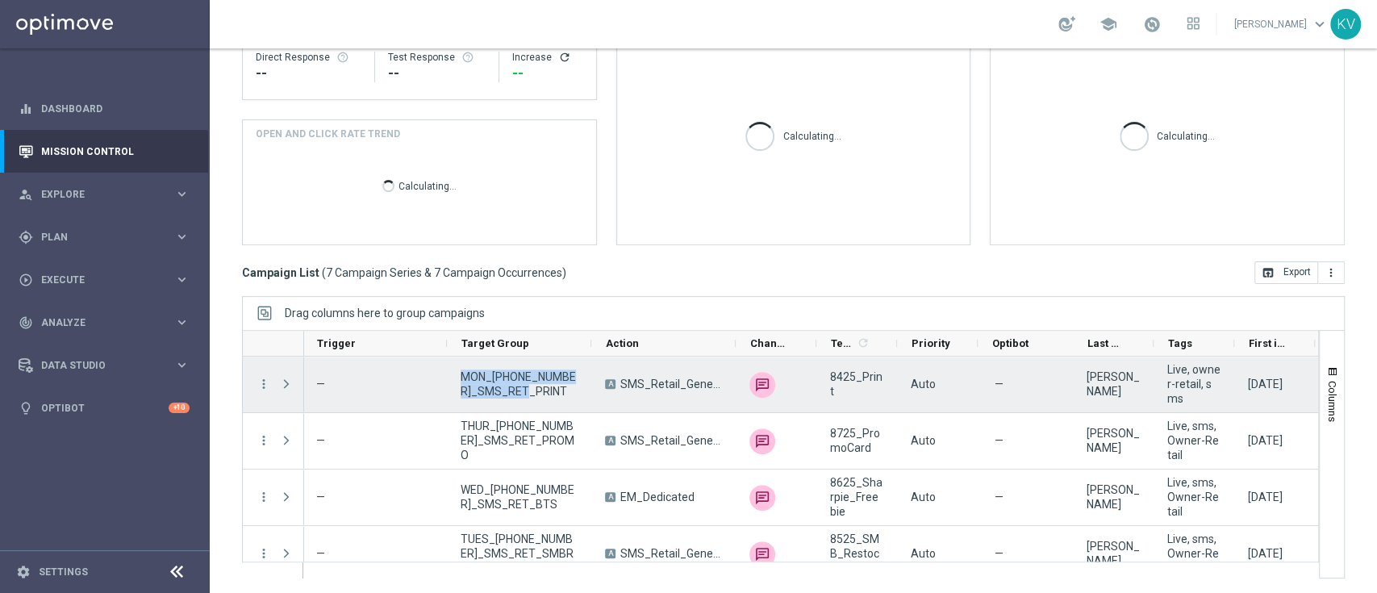
drag, startPoint x: 536, startPoint y: 397, endPoint x: 704, endPoint y: 8, distance: 423.3
click at [456, 372] on div "MON_[PHONE_NUMBER]_SMS_RET_PRINT" at bounding box center [519, 384] width 144 height 56
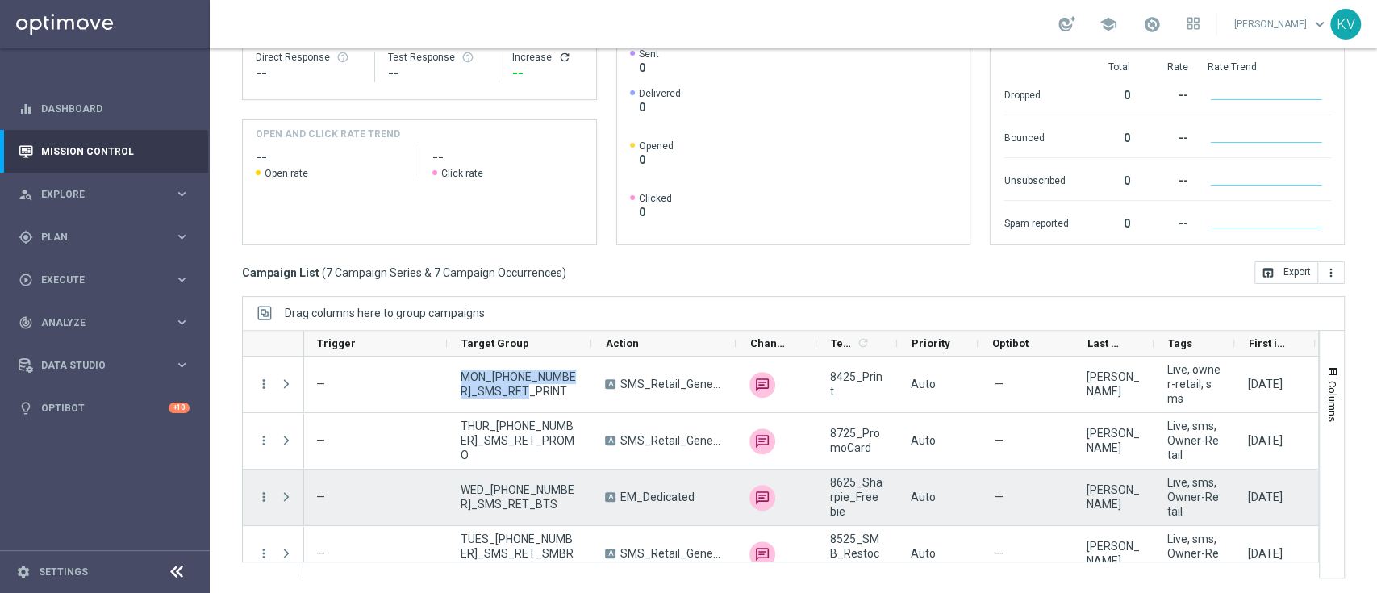
scroll to position [10, 0]
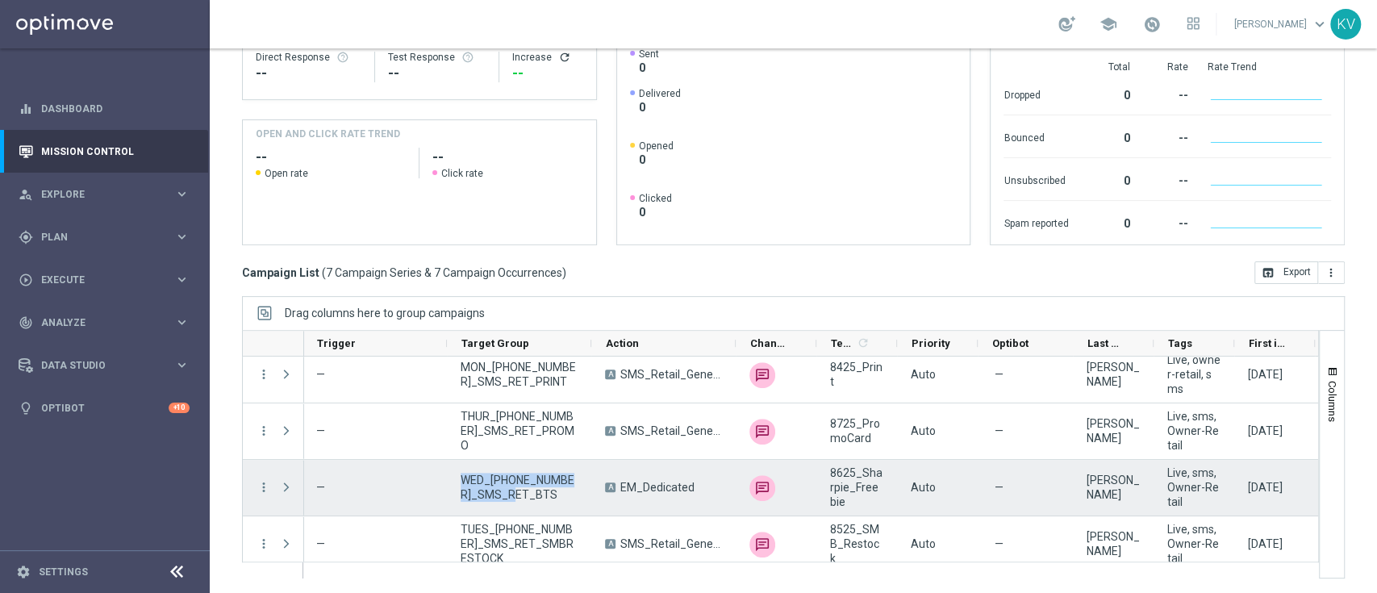
drag, startPoint x: 527, startPoint y: 503, endPoint x: 458, endPoint y: 482, distance: 72.5
click at [458, 482] on div "WED_[PHONE_NUMBER]_SMS_RET_BTS" at bounding box center [519, 488] width 144 height 56
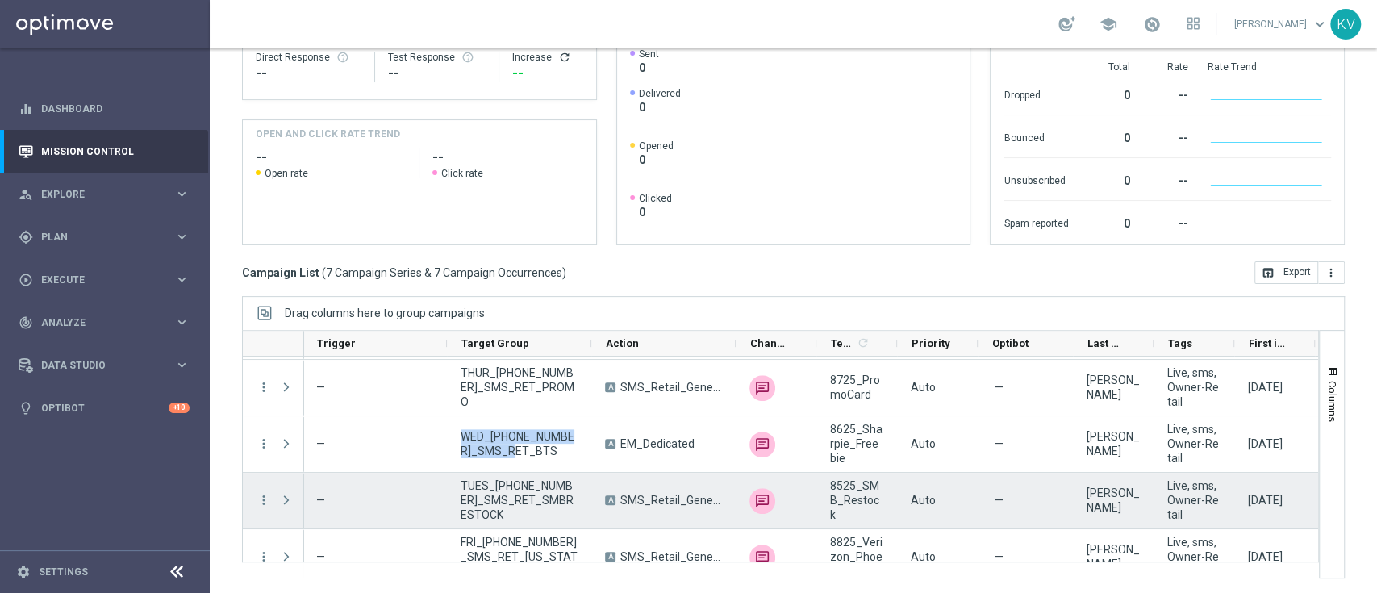
scroll to position [55, 0]
drag, startPoint x: 575, startPoint y: 510, endPoint x: 449, endPoint y: 489, distance: 127.5
click at [449, 489] on div "TUES_[PHONE_NUMBER]_SMS_RET_SMBRESTOCK" at bounding box center [519, 499] width 144 height 56
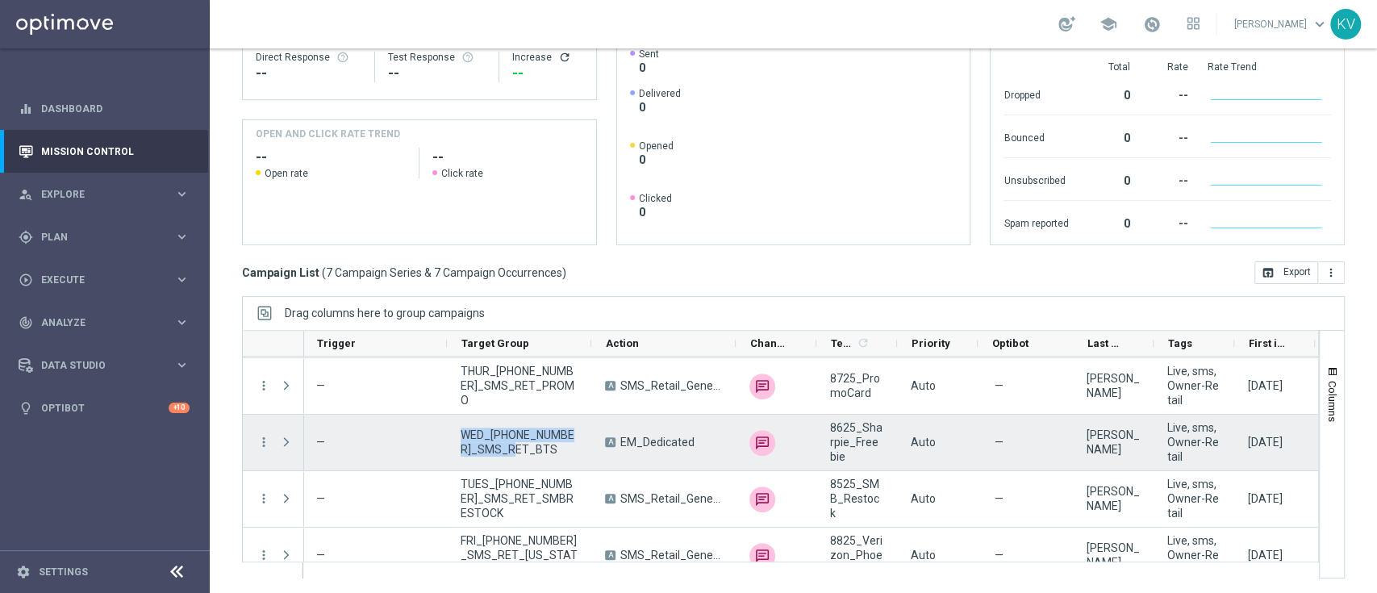
drag, startPoint x: 539, startPoint y: 453, endPoint x: 460, endPoint y: 429, distance: 81.9
click at [460, 429] on div "WED_[PHONE_NUMBER]_SMS_RET_BTS" at bounding box center [519, 442] width 144 height 56
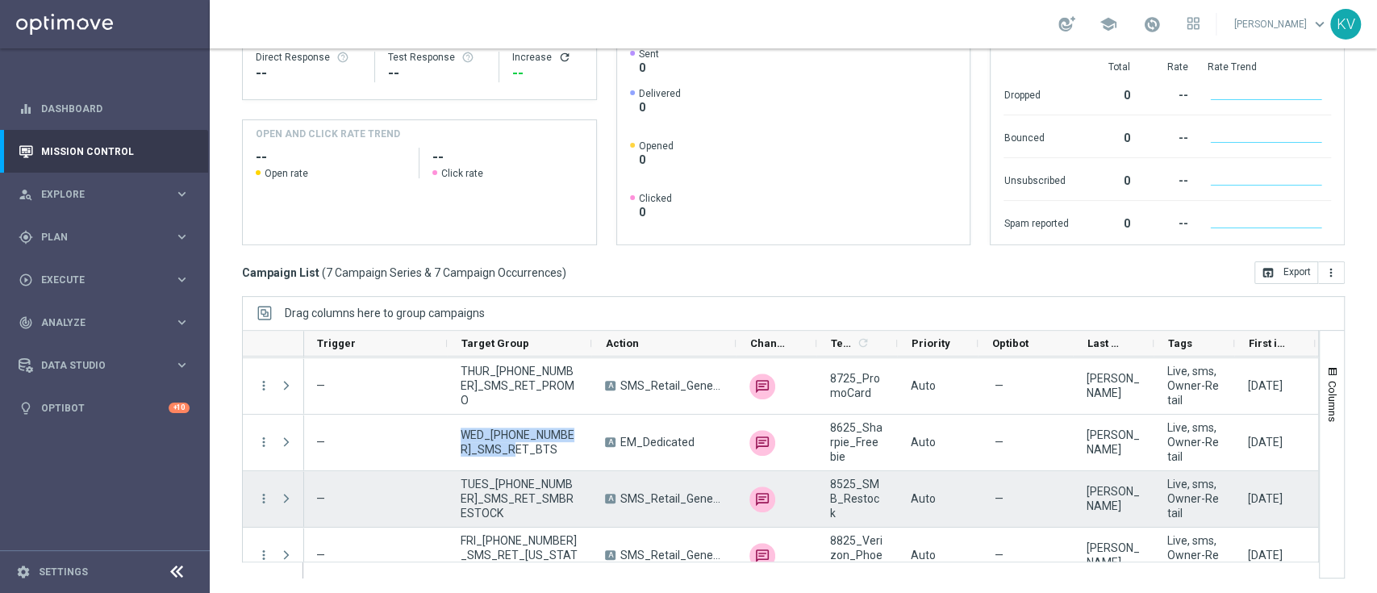
scroll to position [57, 0]
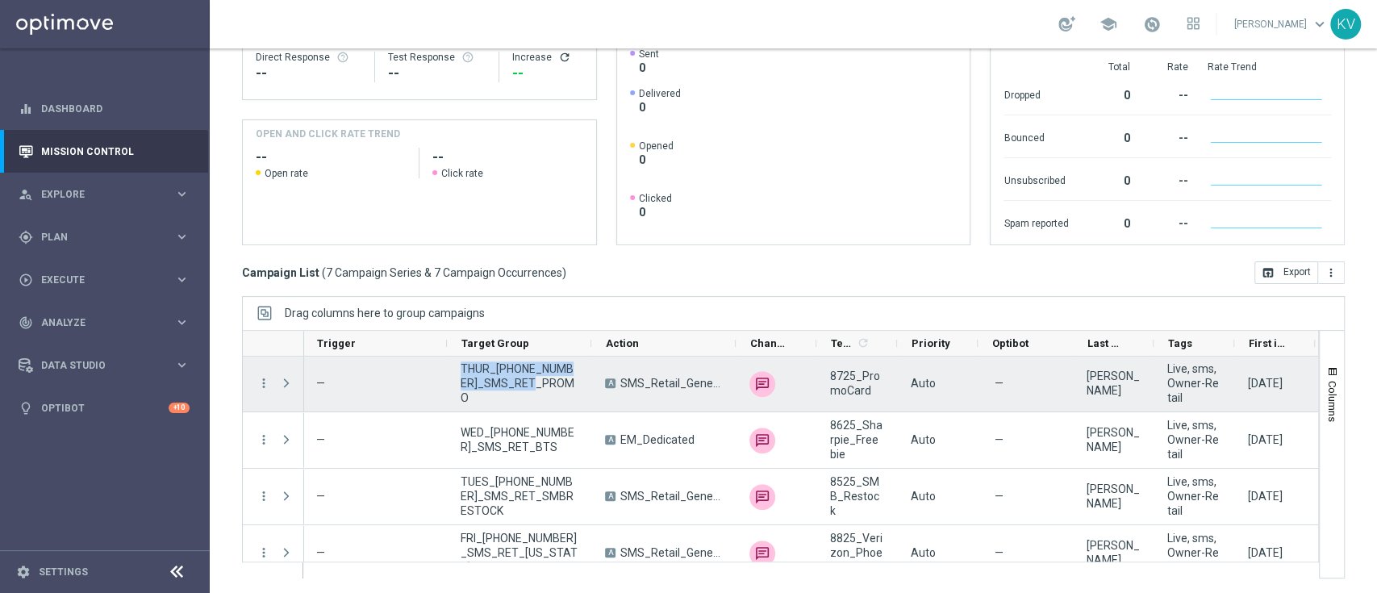
drag, startPoint x: 539, startPoint y: 390, endPoint x: 448, endPoint y: 376, distance: 91.4
click at [448, 376] on div "THUR_[PHONE_NUMBER]_SMS_RET_PROMO" at bounding box center [519, 384] width 144 height 56
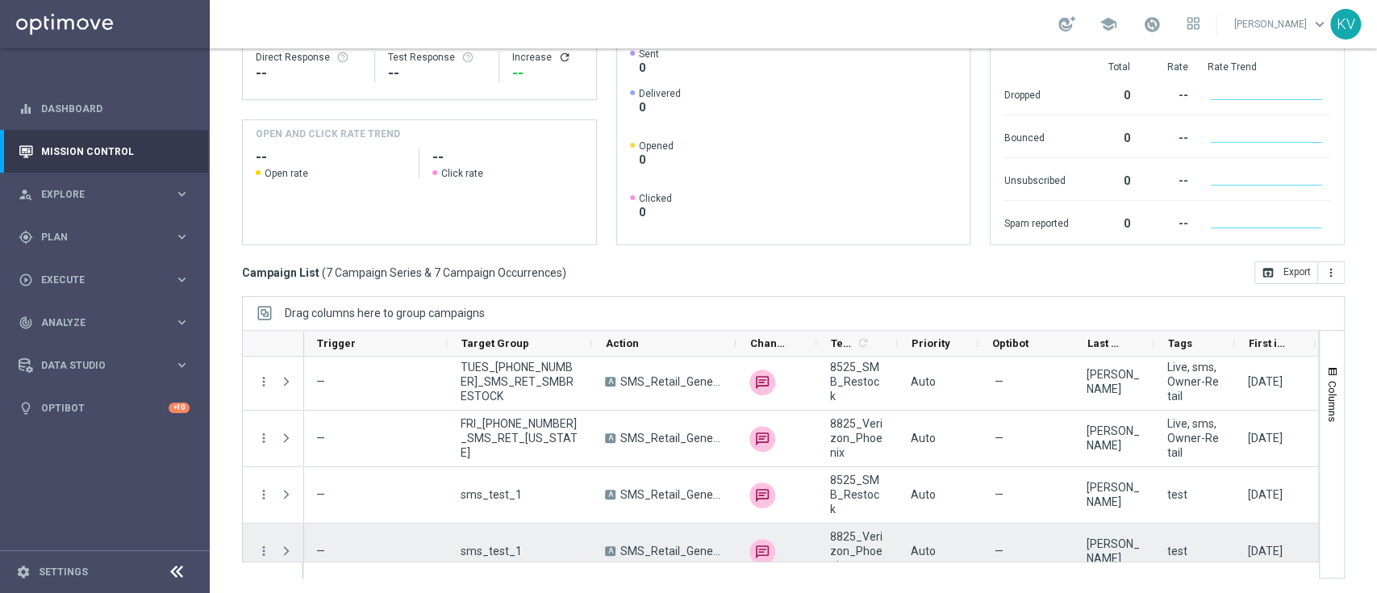
scroll to position [170, 0]
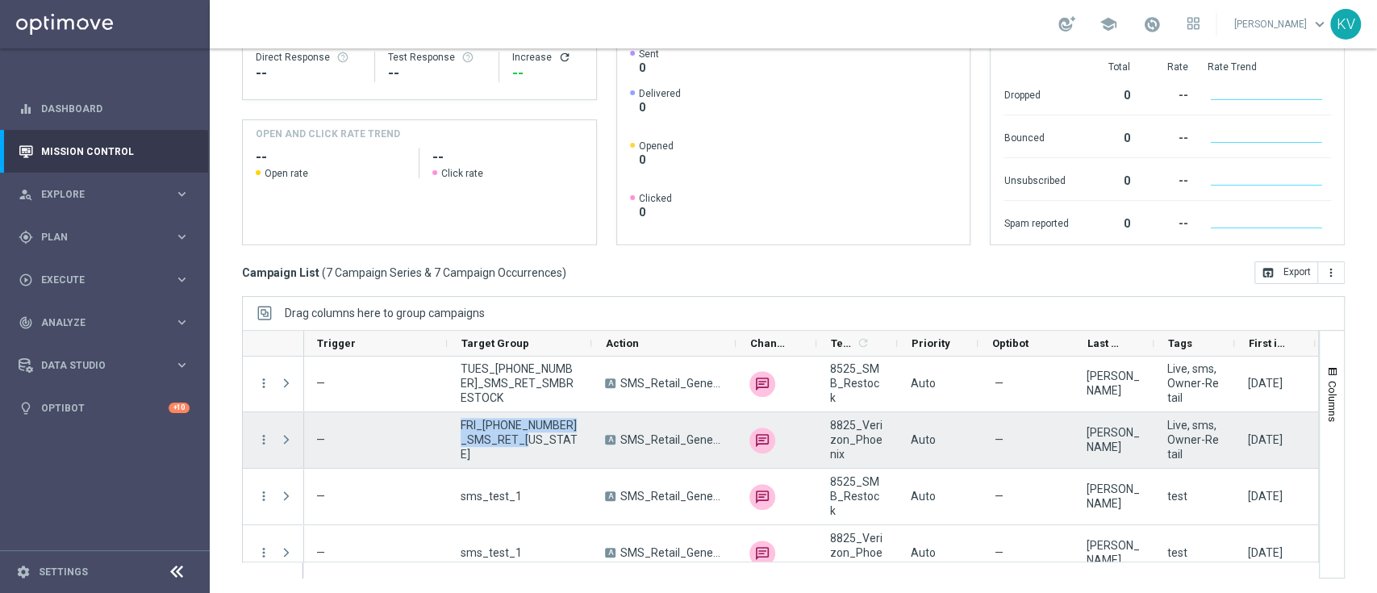
drag, startPoint x: 548, startPoint y: 441, endPoint x: 462, endPoint y: 425, distance: 87.8
click at [462, 425] on span "FRI_[PHONE_NUMBER]_SMS_RET_[US_STATE]" at bounding box center [518, 440] width 117 height 44
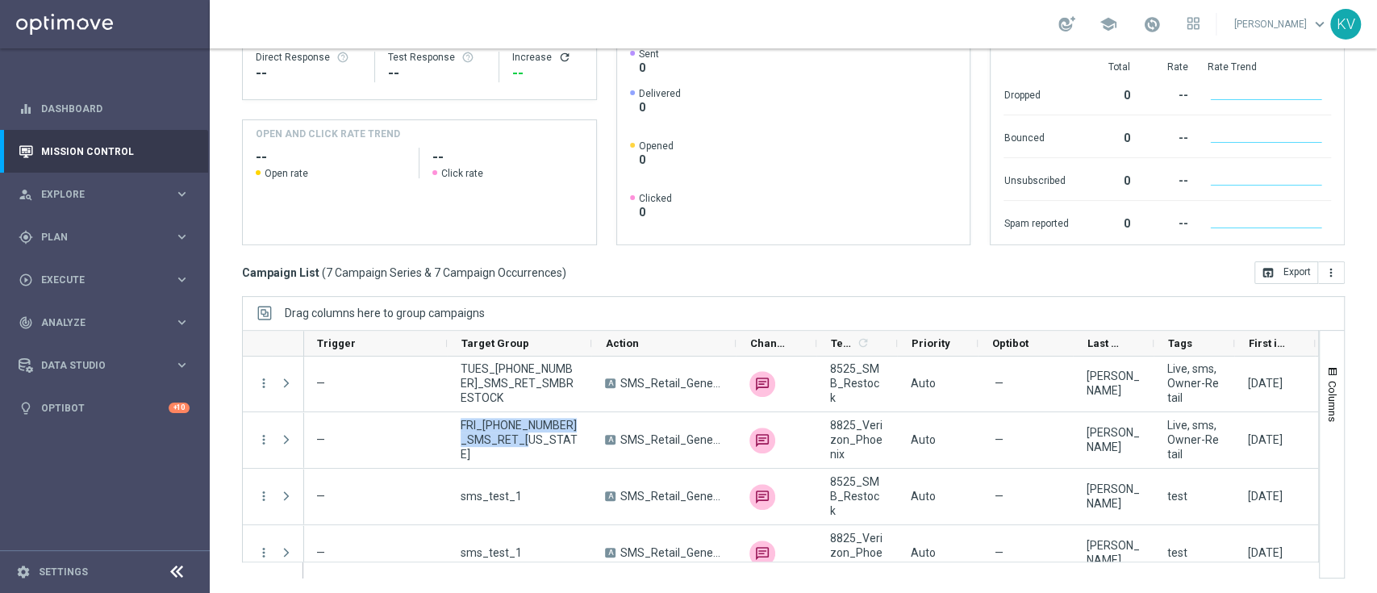
scroll to position [0, 0]
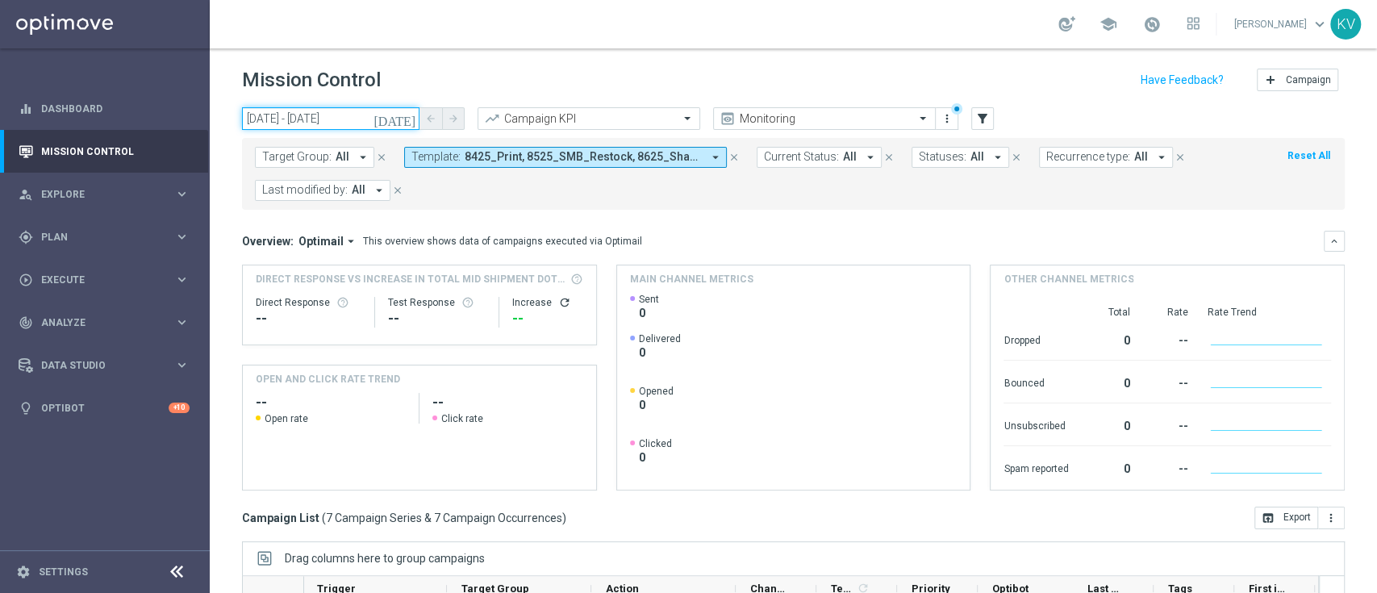
click at [368, 112] on input "[DATE] - [DATE]" at bounding box center [330, 118] width 177 height 23
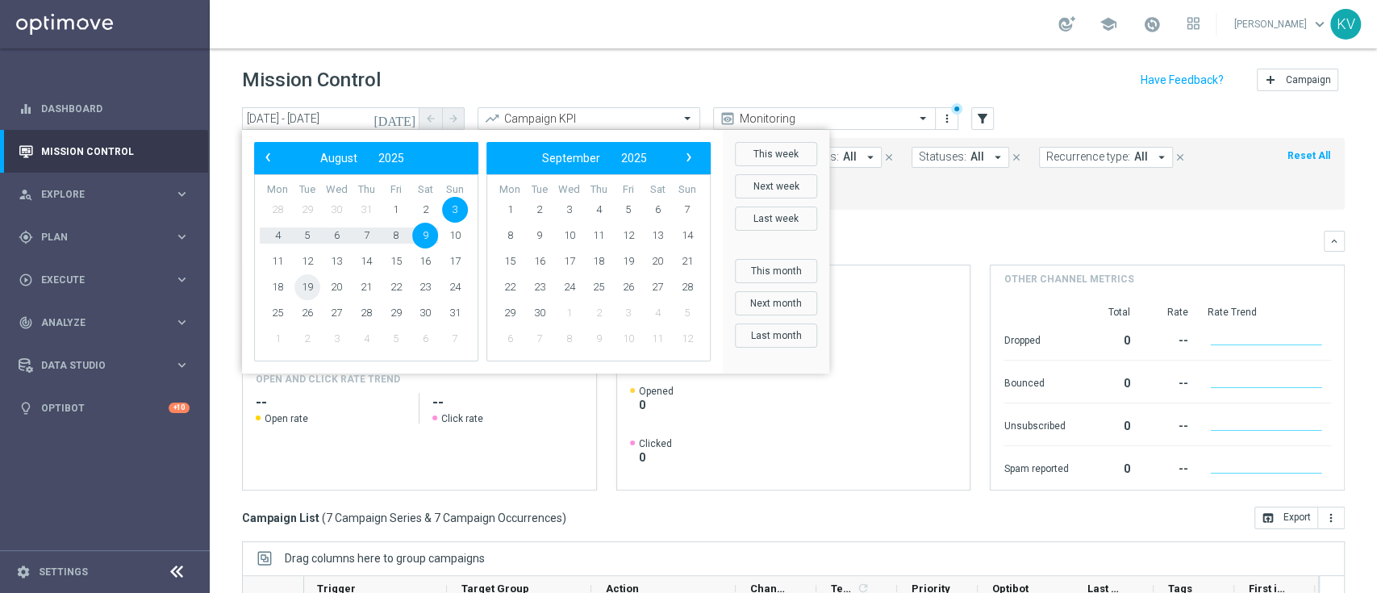
click at [310, 288] on span "19" at bounding box center [307, 287] width 26 height 26
type input "[DATE] - [DATE]"
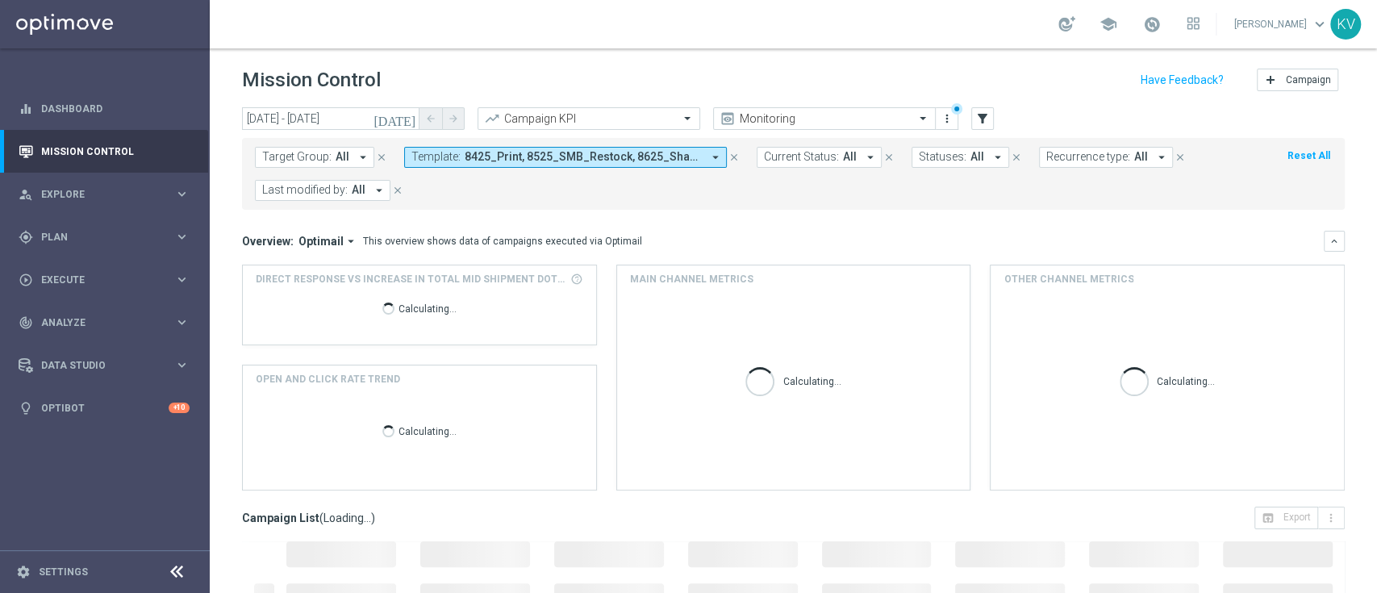
click at [477, 158] on span "8425_Print, 8525_SMB_Restock, 8625_Sharpie_Freebie, 8725_PromoCard, 8825_Verizo…" at bounding box center [582, 157] width 237 height 14
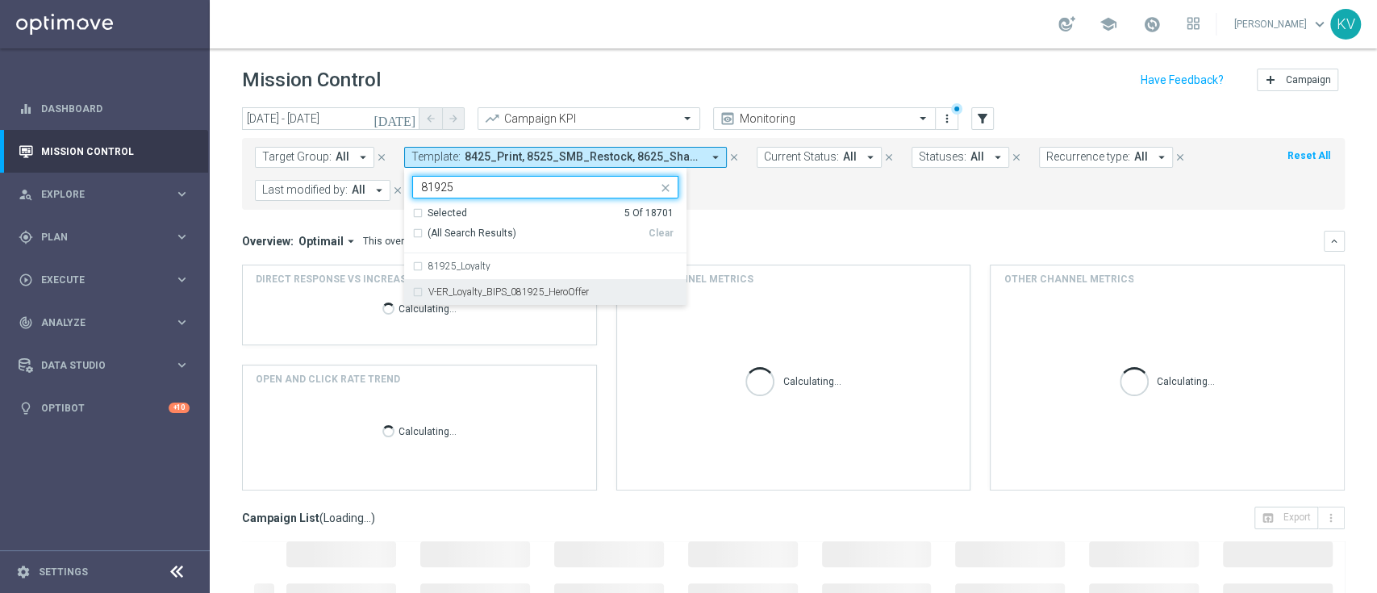
click at [605, 298] on div "V-ER_Loyalty_BIPS_081925_HeroOffer" at bounding box center [545, 292] width 266 height 26
type input "81925"
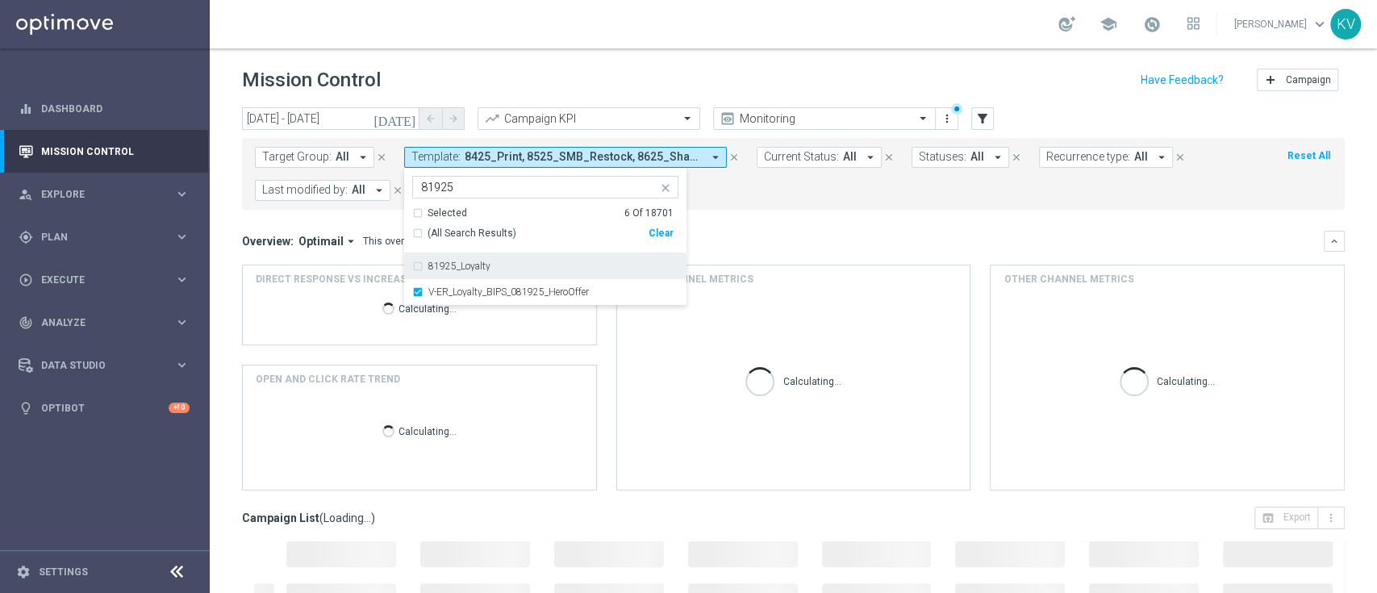
click at [791, 216] on mini-dashboard "Overview: Optimail arrow_drop_down This overview shows data of campaigns execut…" at bounding box center [793, 358] width 1102 height 297
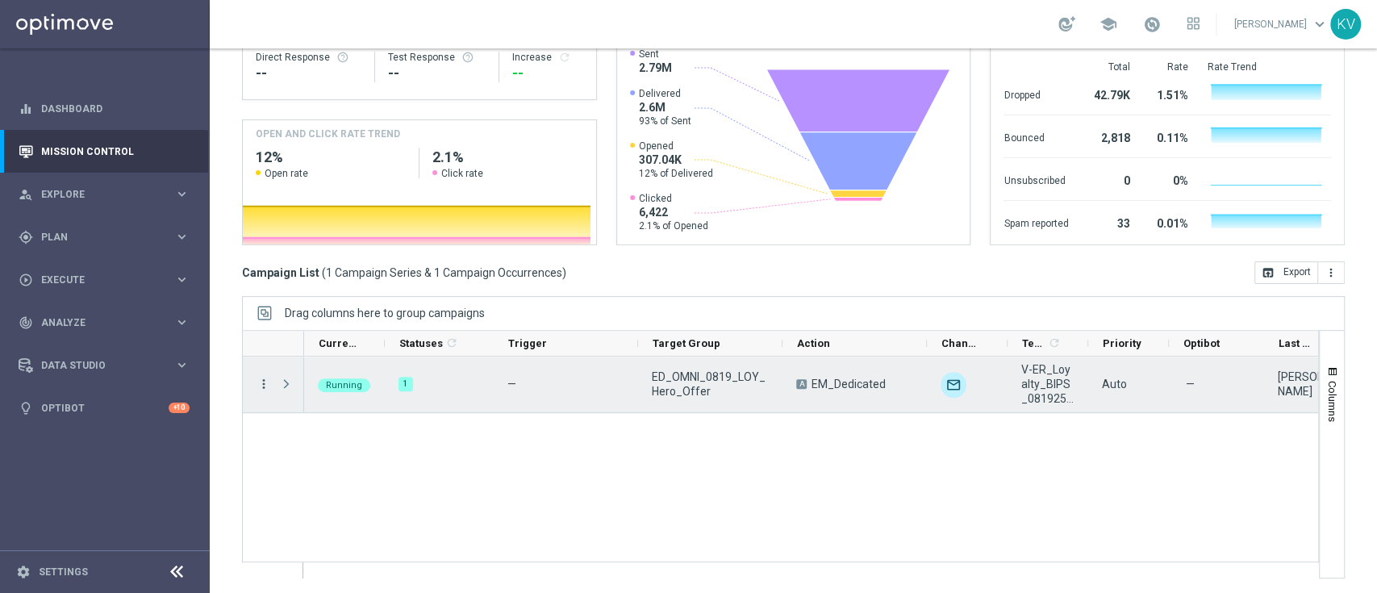
click at [269, 384] on icon "more_vert" at bounding box center [263, 384] width 15 height 15
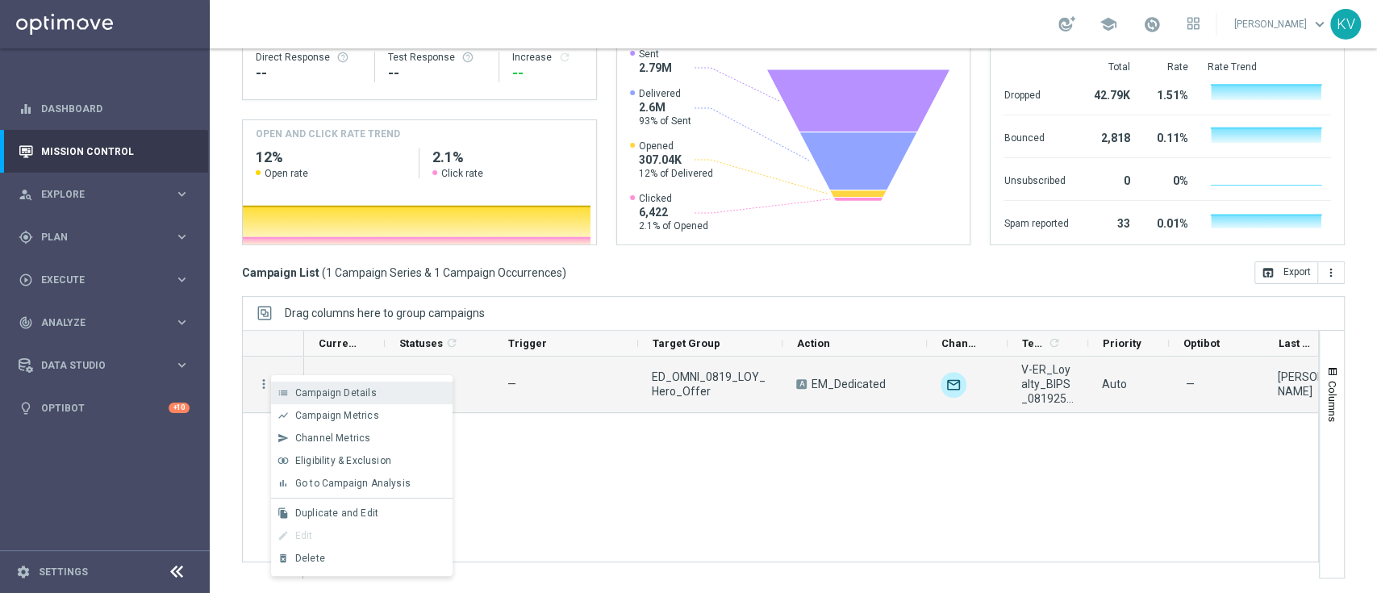
click at [350, 384] on div "list Campaign Details" at bounding box center [361, 392] width 181 height 23
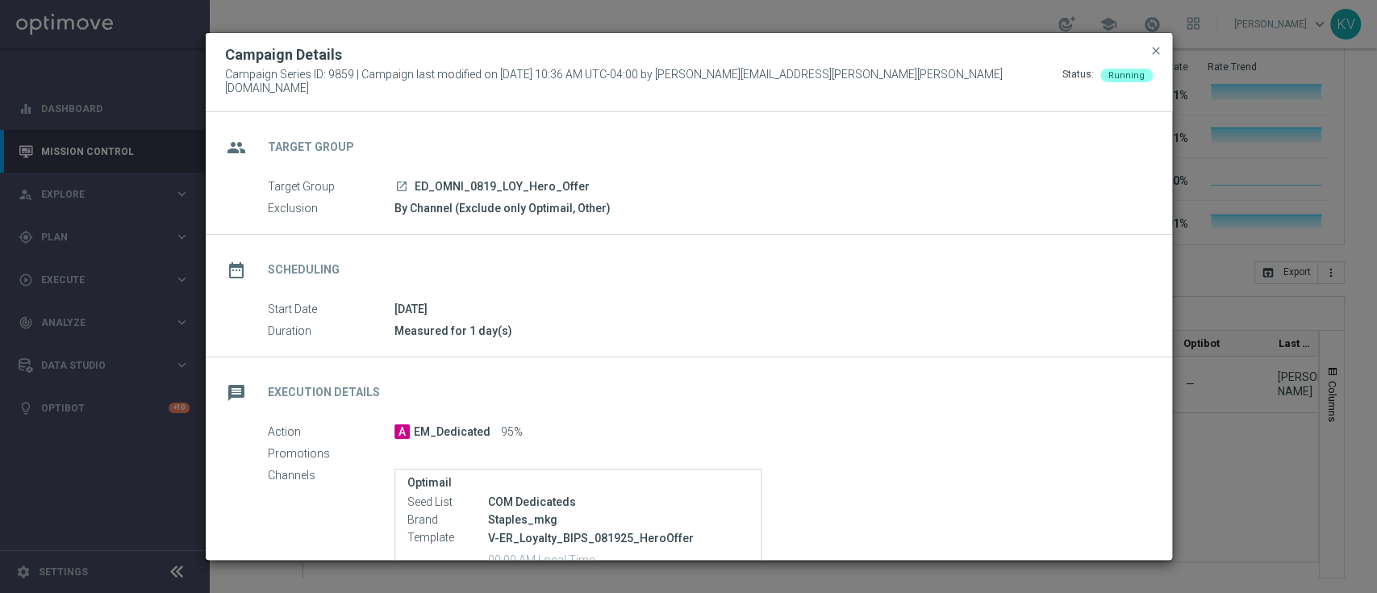
click at [1153, 49] on button "close" at bounding box center [1156, 50] width 16 height 19
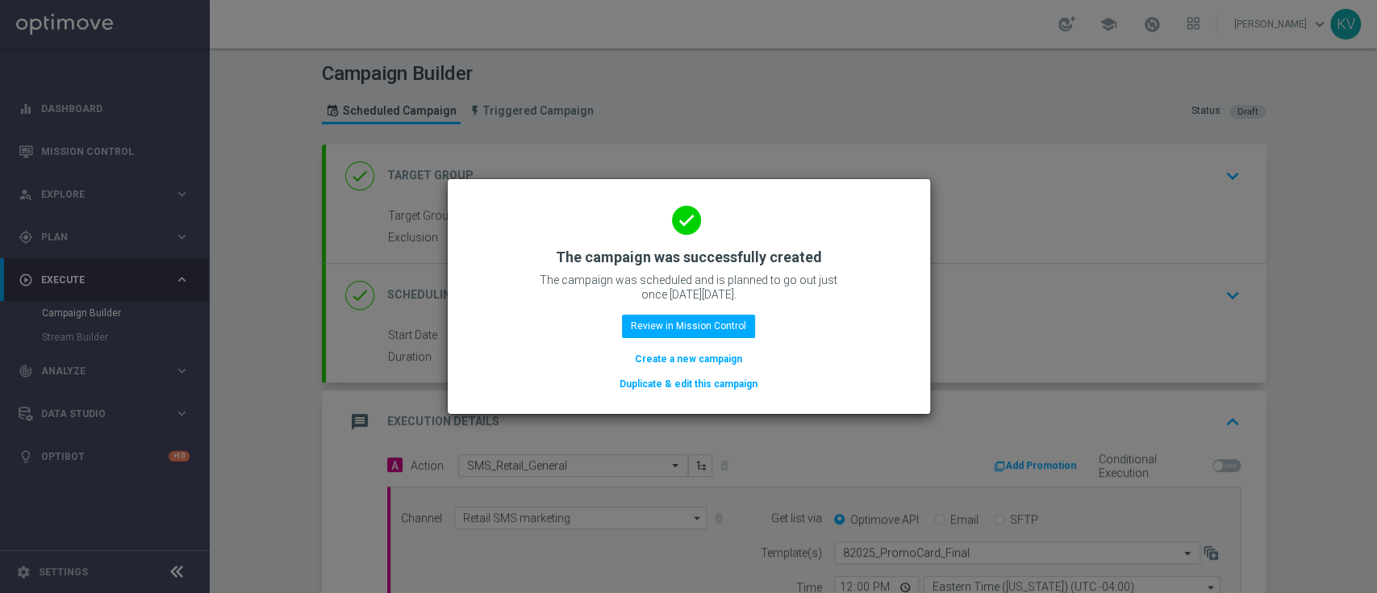
scroll to position [309, 0]
